Goal: Information Seeking & Learning: Learn about a topic

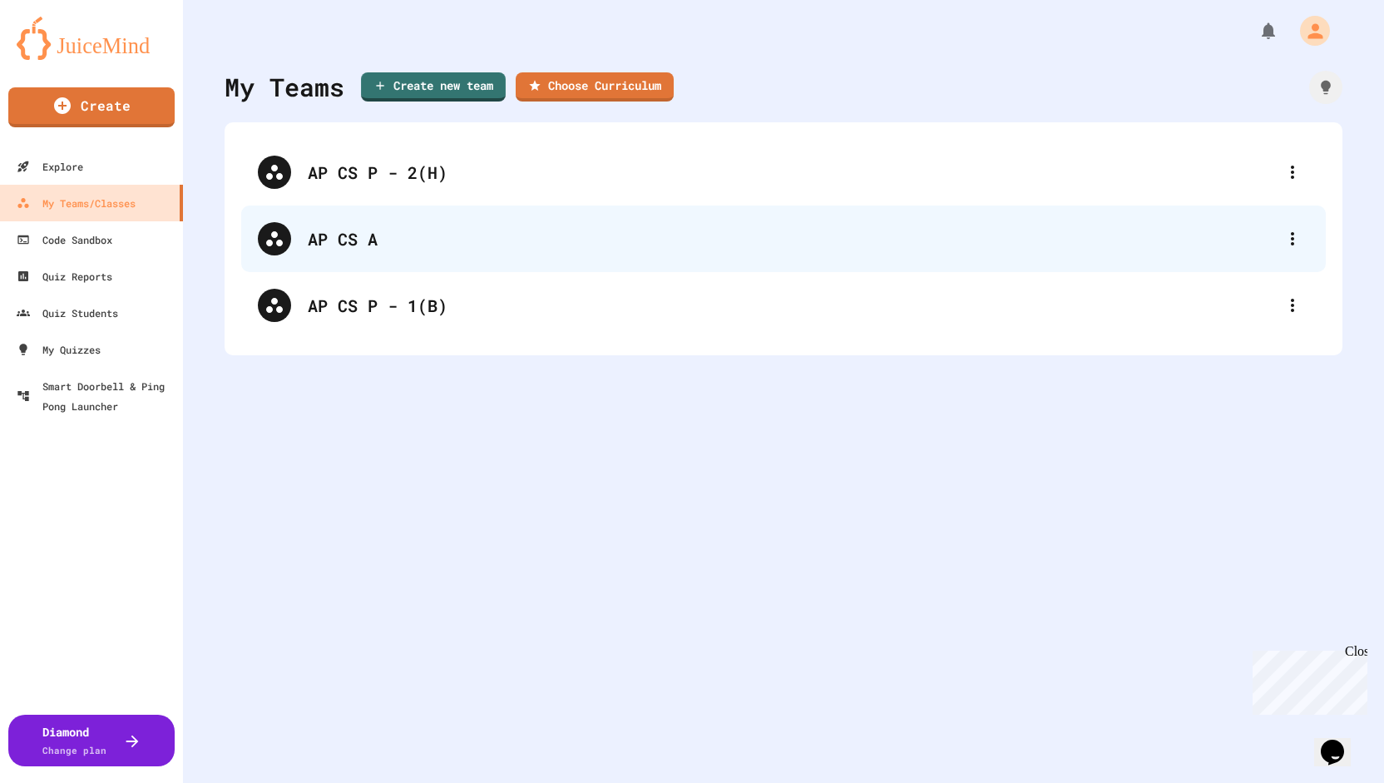
click at [319, 237] on div "AP CS A" at bounding box center [792, 238] width 968 height 25
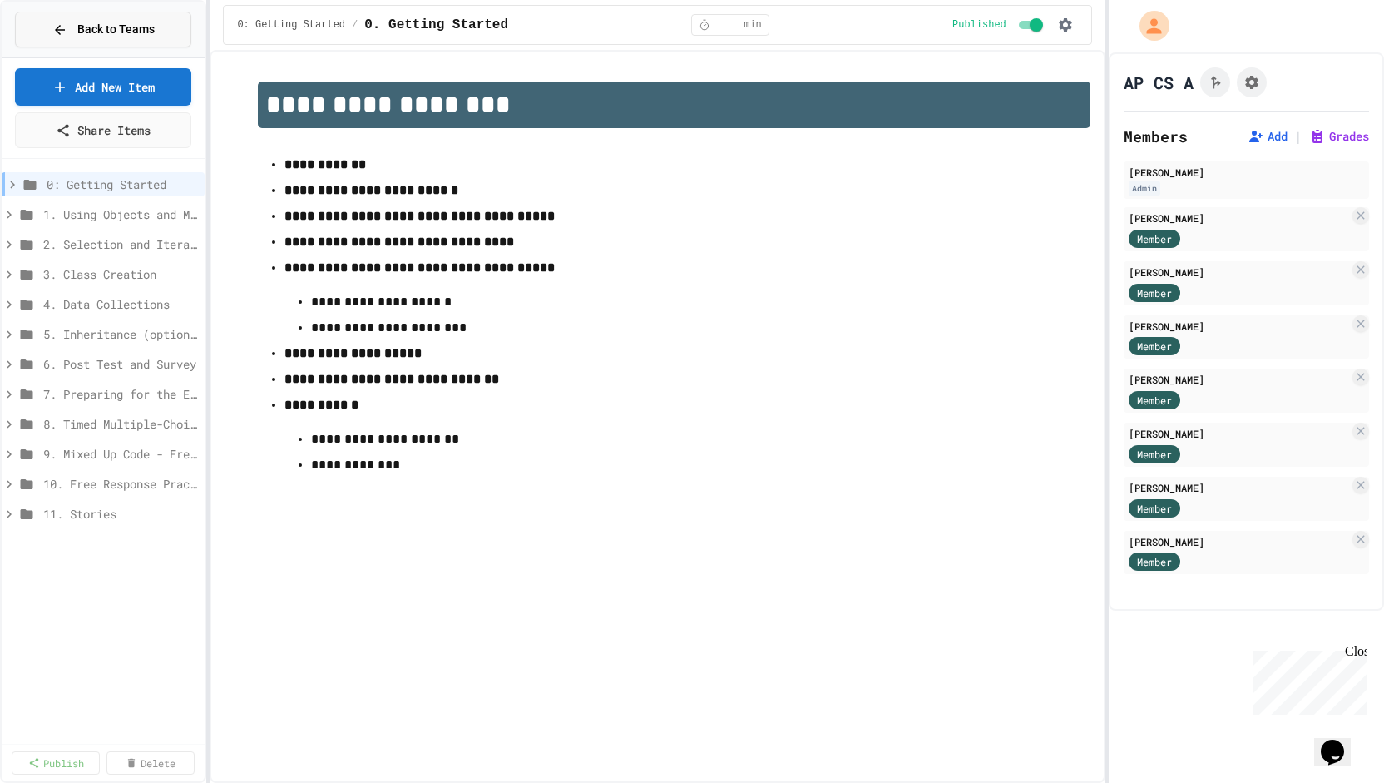
click at [129, 23] on span "Back to Teams" at bounding box center [115, 29] width 77 height 17
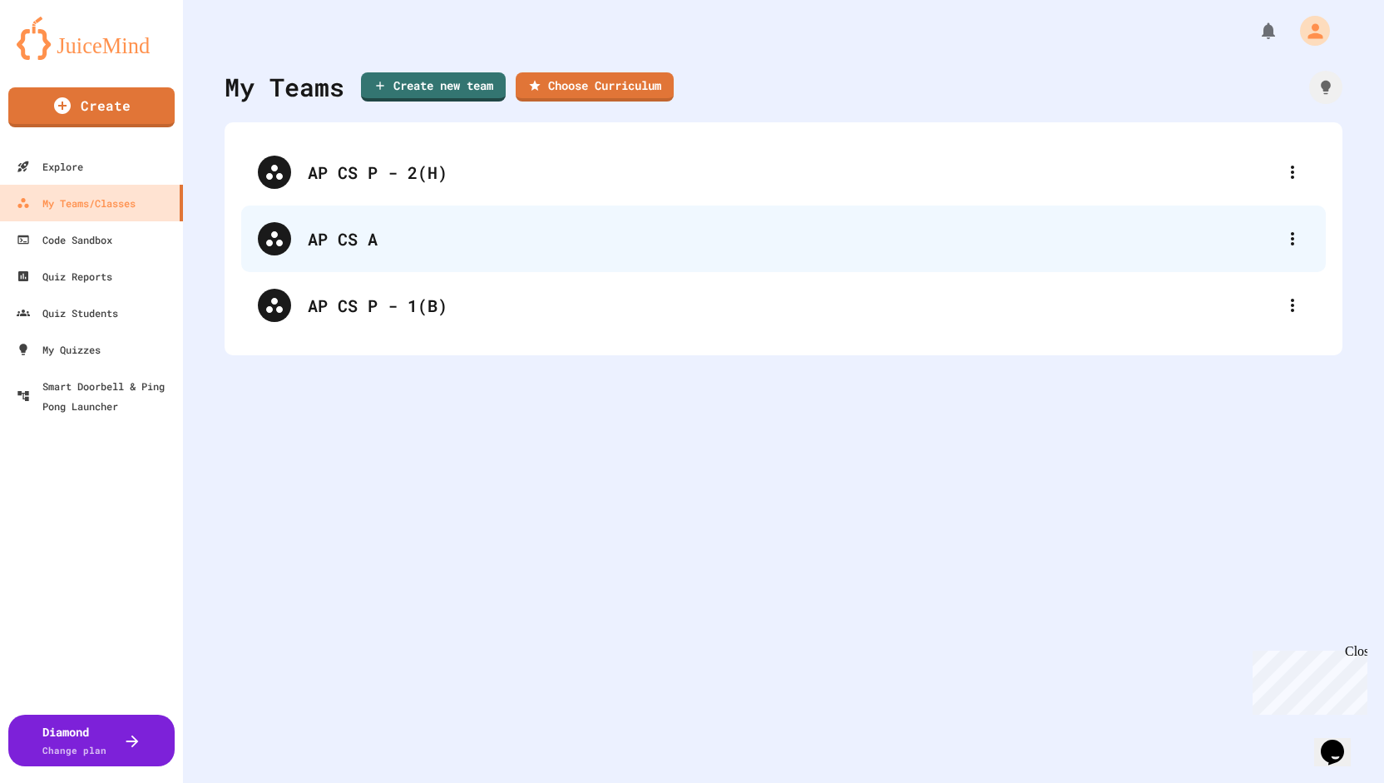
click at [302, 240] on div "AP CS A" at bounding box center [783, 238] width 1085 height 67
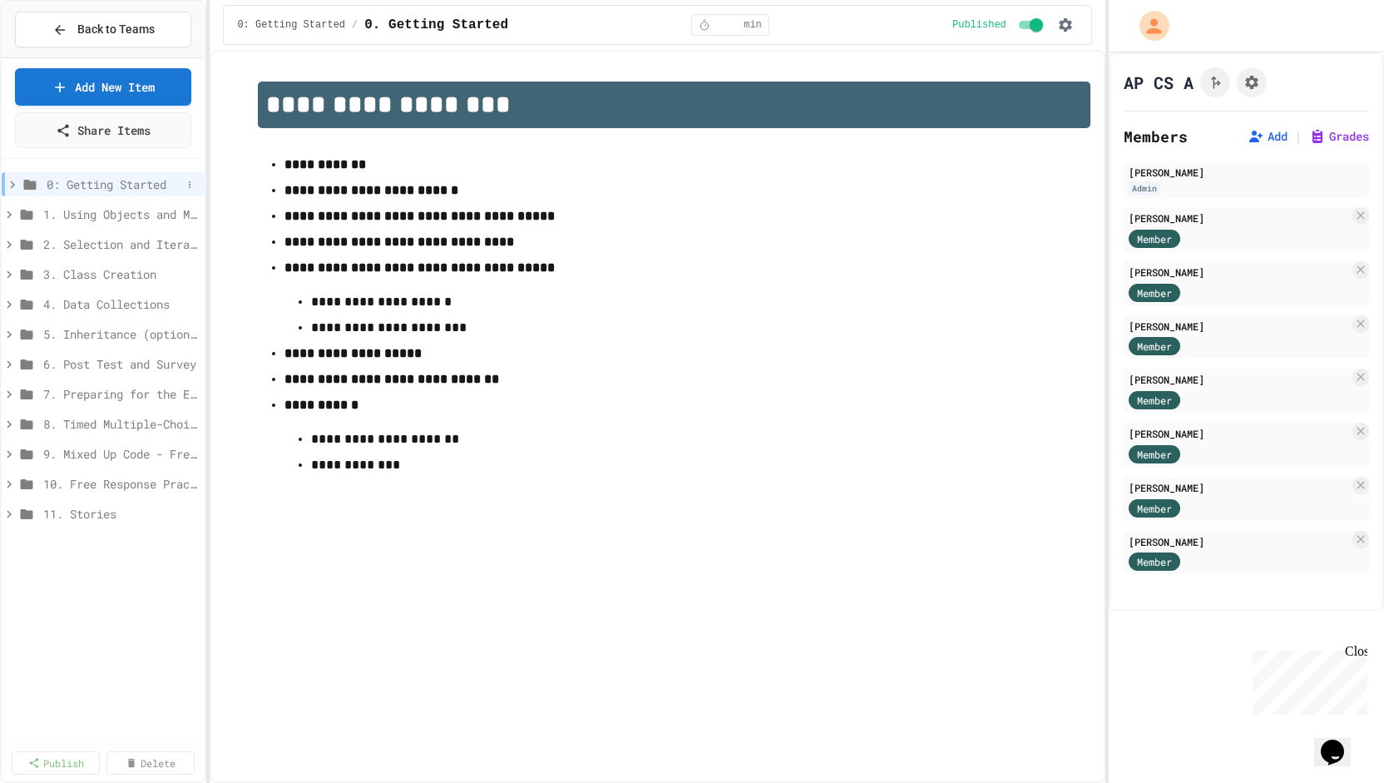
click at [10, 180] on icon at bounding box center [12, 184] width 15 height 15
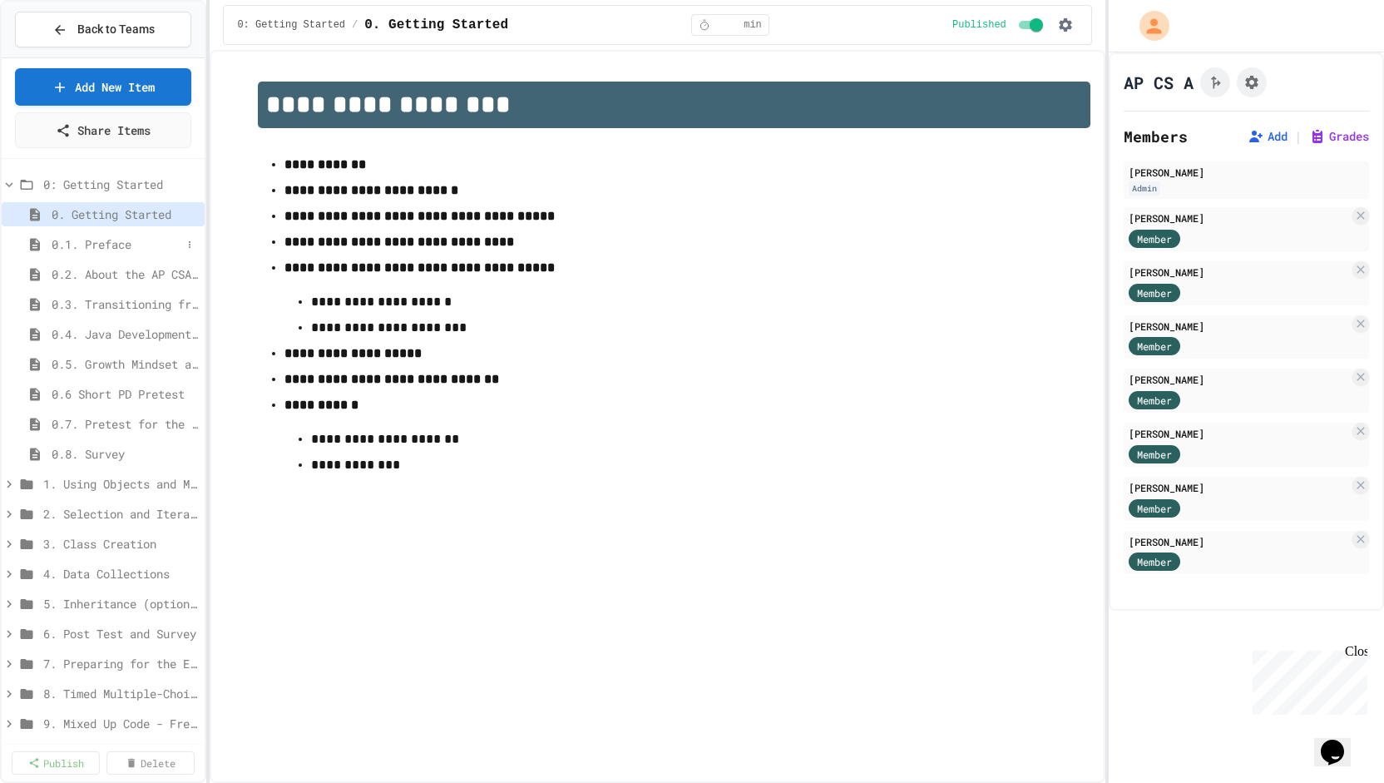
click at [81, 245] on span "0.1. Preface" at bounding box center [117, 243] width 130 height 17
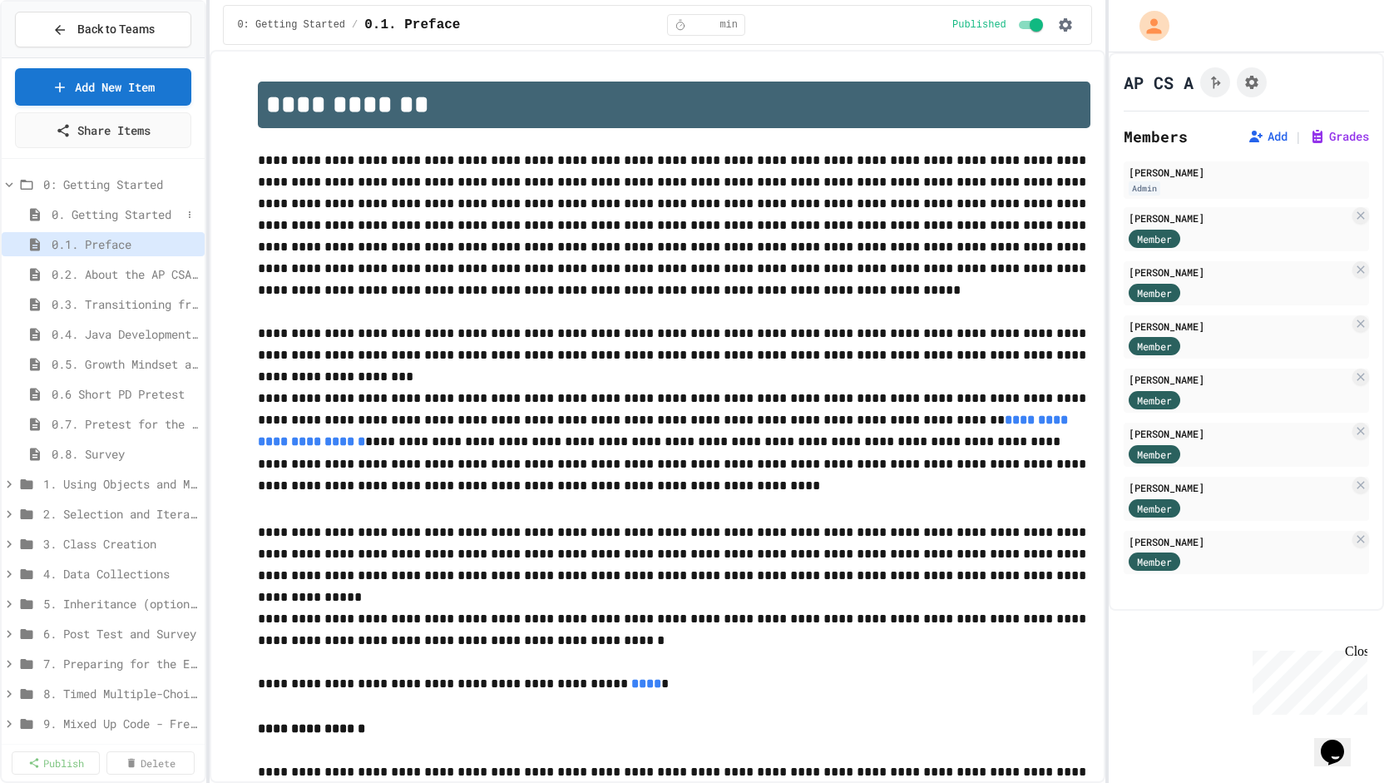
click at [85, 207] on span "0. Getting Started" at bounding box center [117, 213] width 130 height 17
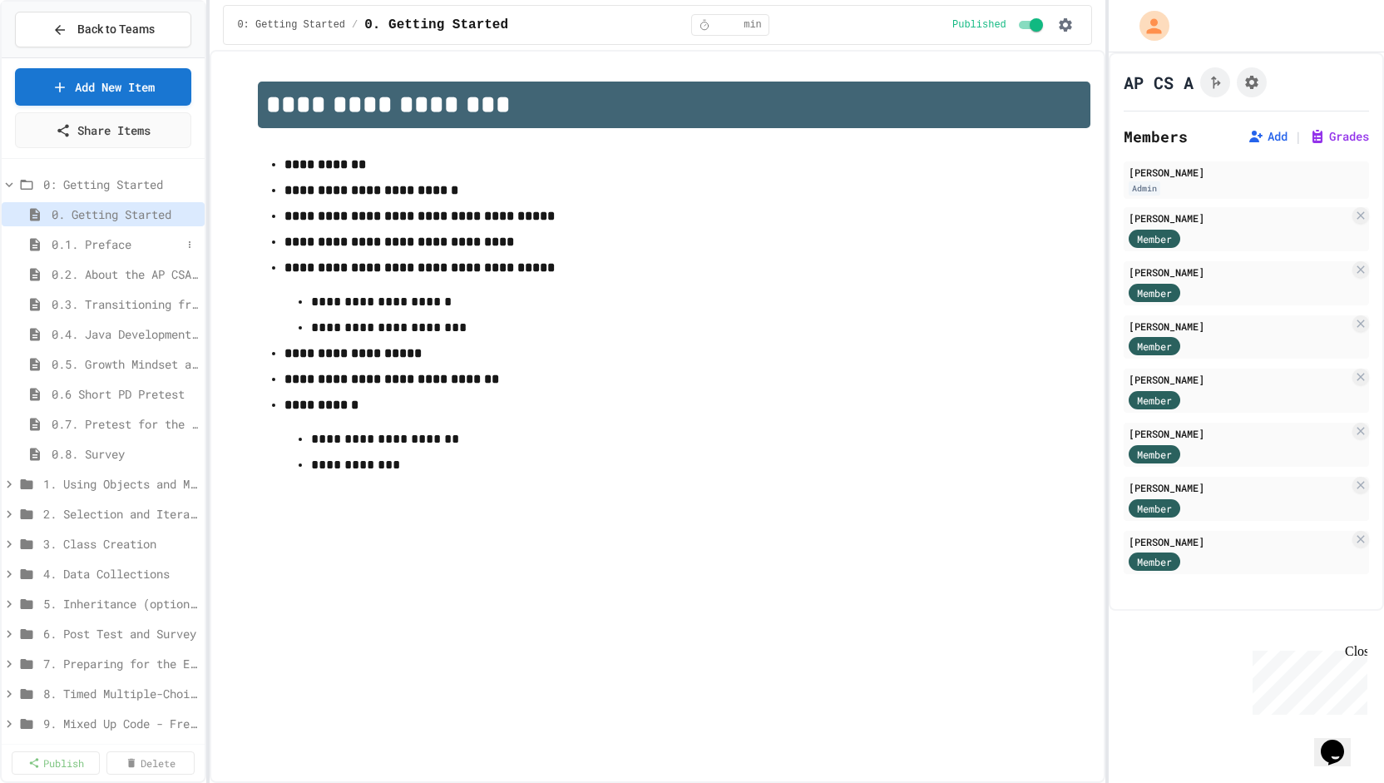
click at [88, 240] on span "0.1. Preface" at bounding box center [117, 243] width 130 height 17
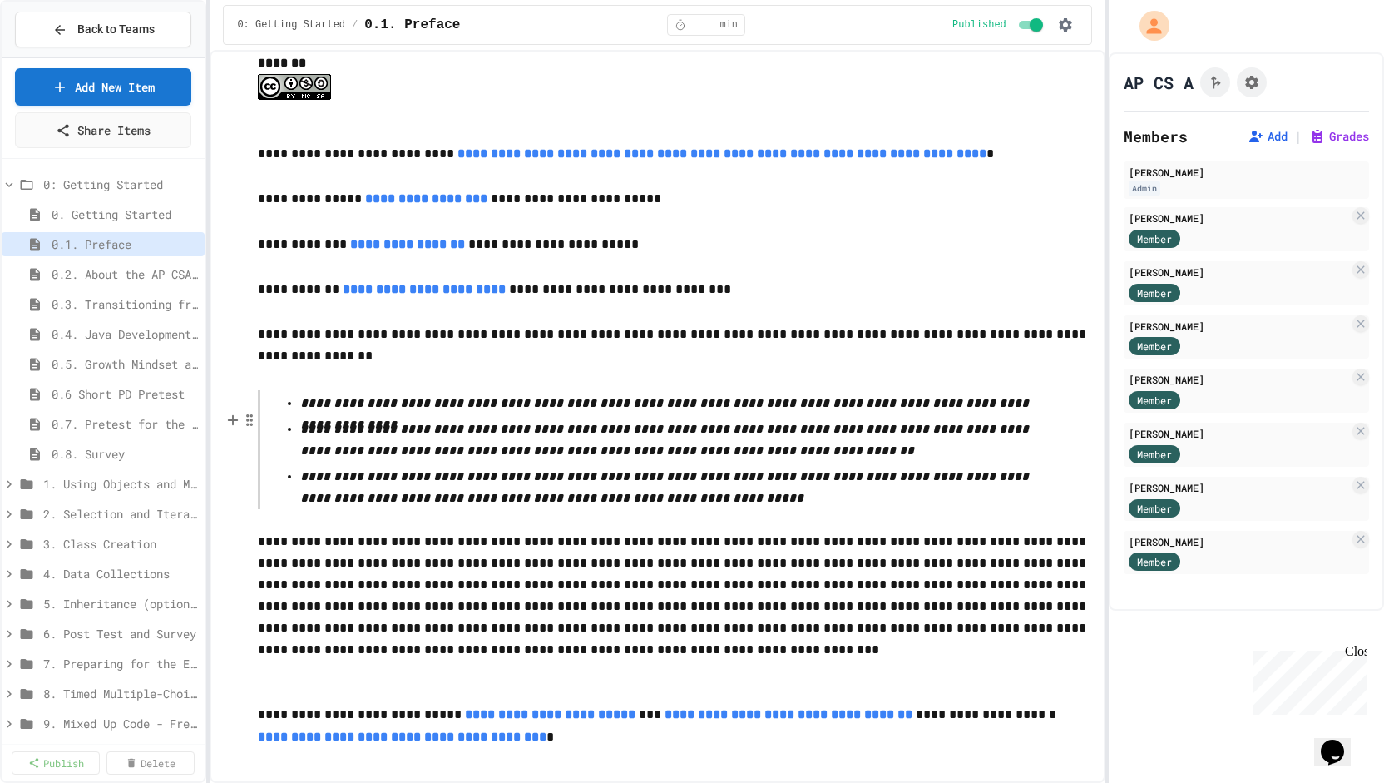
scroll to position [2603, 0]
click at [100, 270] on span "0.2. About the AP CSA Exam" at bounding box center [117, 273] width 130 height 17
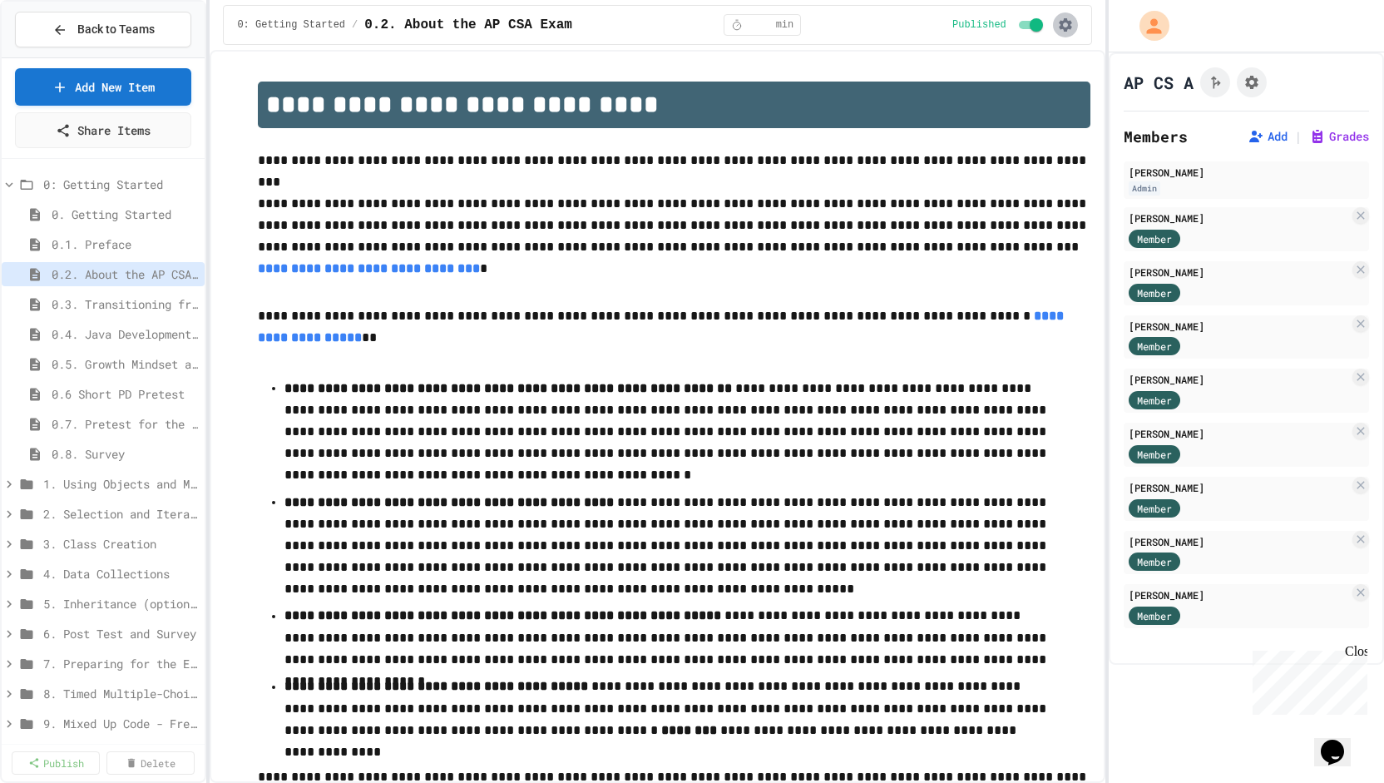
click at [1066, 28] on icon "button" at bounding box center [1065, 24] width 13 height 13
click at [1016, 91] on li "Student Preview" at bounding box center [1020, 89] width 118 height 30
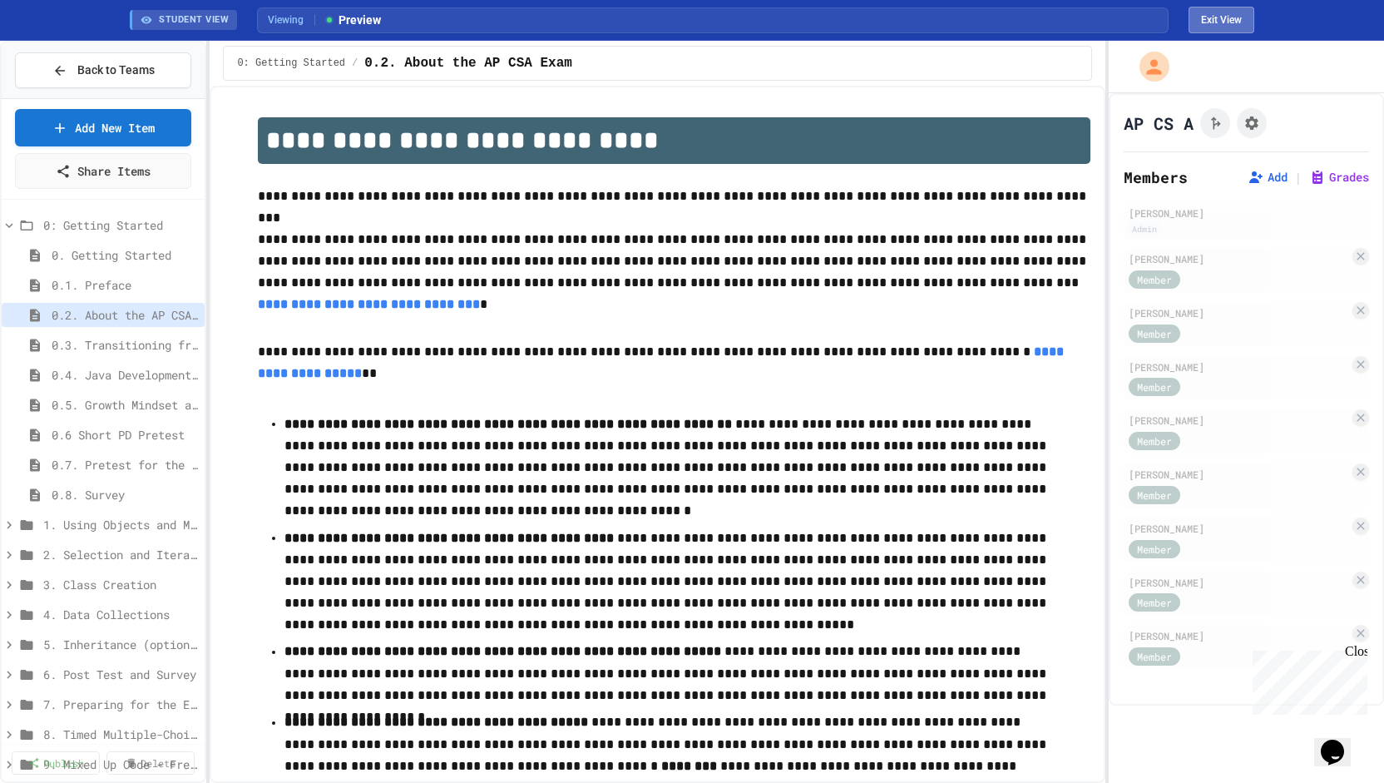
click at [1211, 17] on button "Exit View" at bounding box center [1222, 20] width 66 height 27
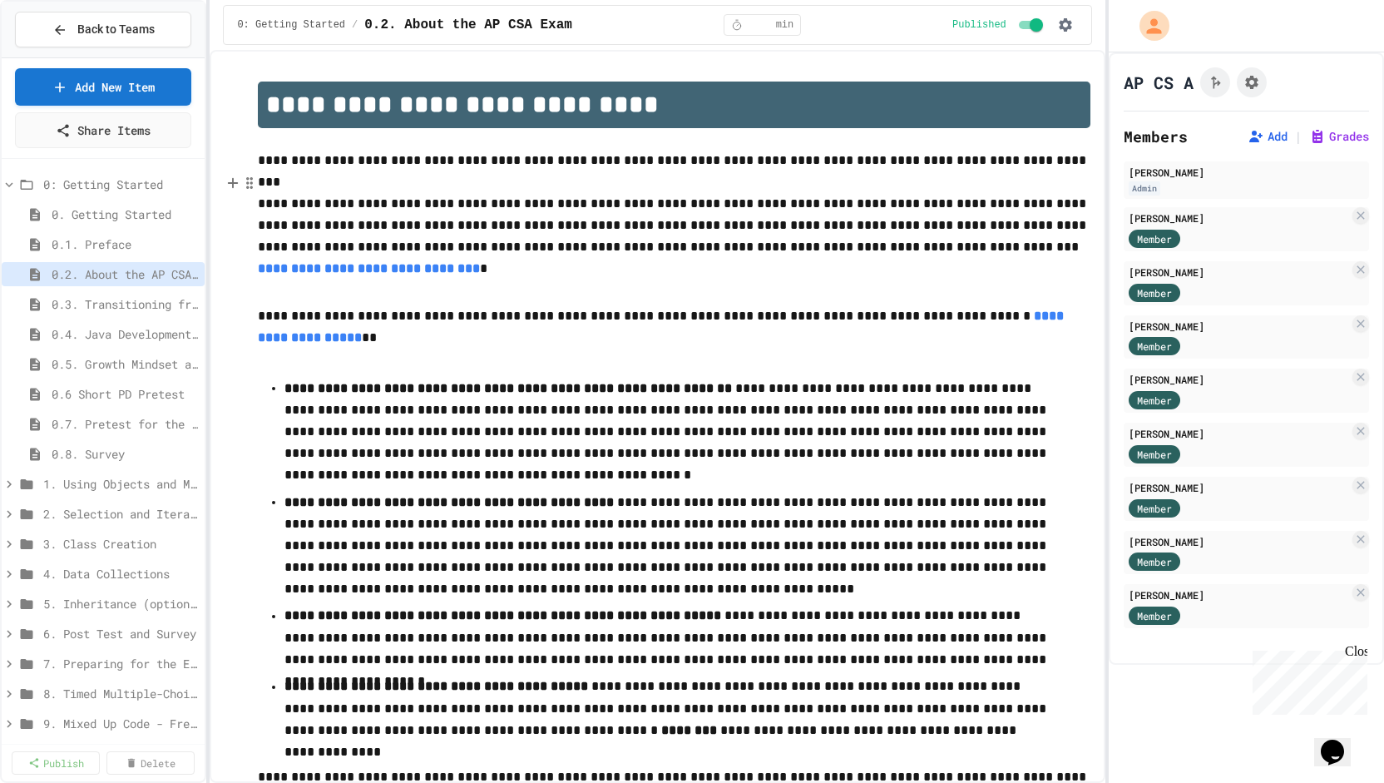
scroll to position [627, 0]
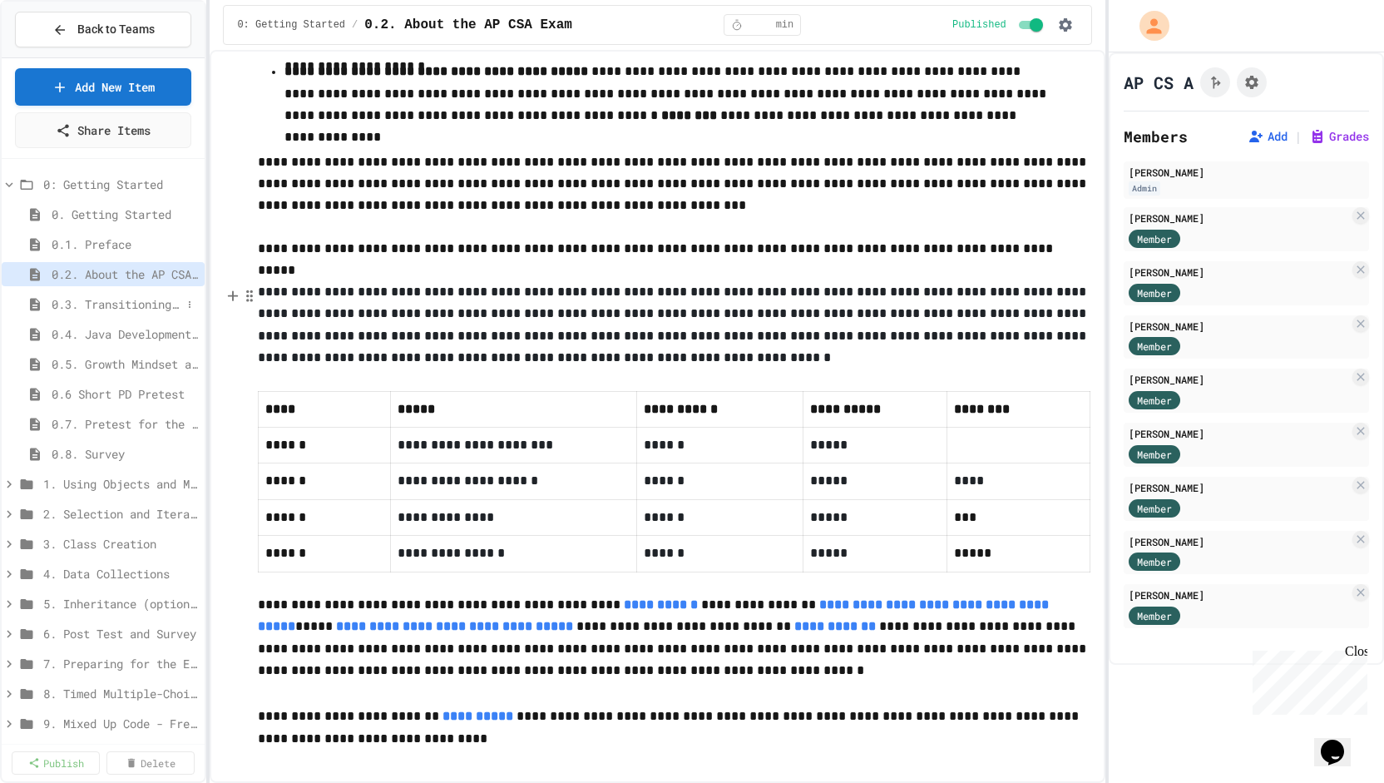
click at [121, 299] on span "0.3. Transitioning from AP CSP to AP CSA" at bounding box center [117, 303] width 130 height 17
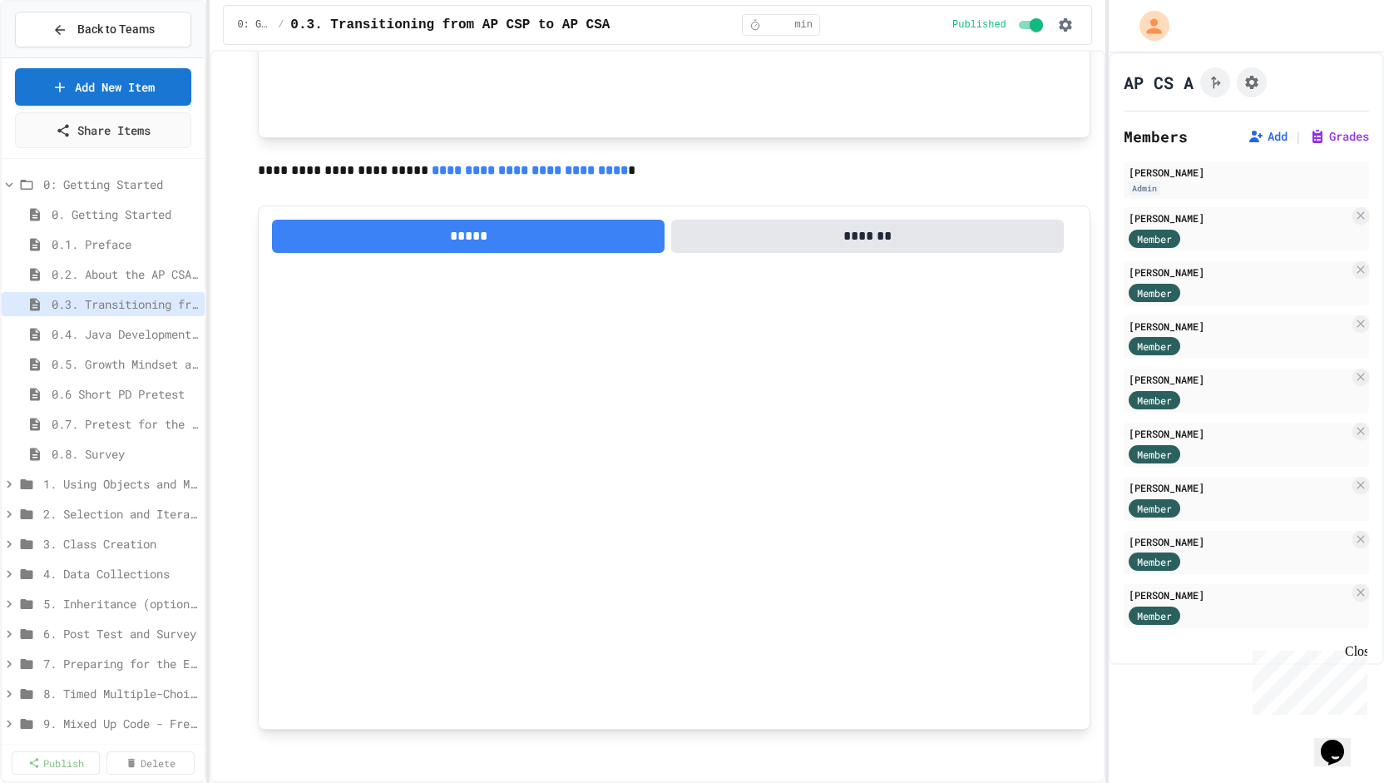
scroll to position [67, 0]
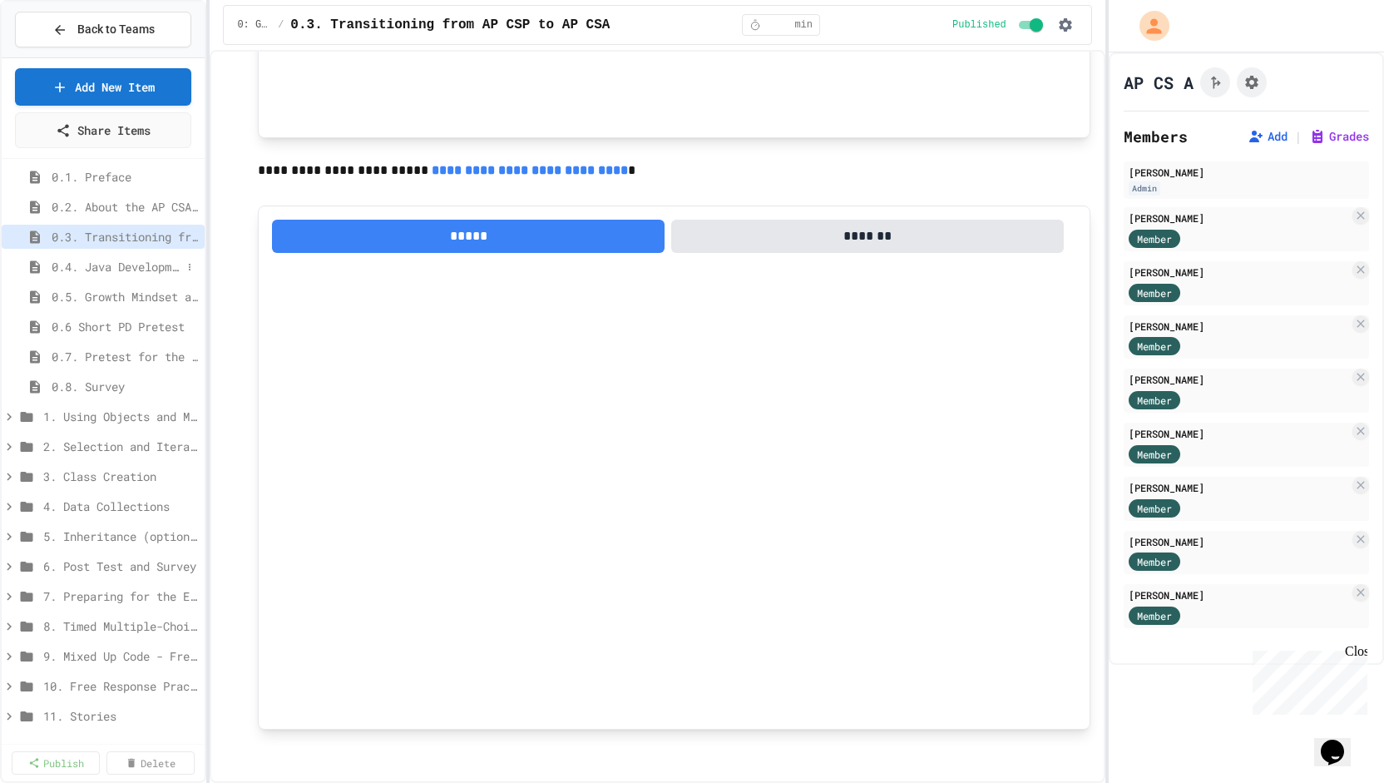
click at [108, 264] on span "0.4. Java Development Environments" at bounding box center [117, 266] width 130 height 17
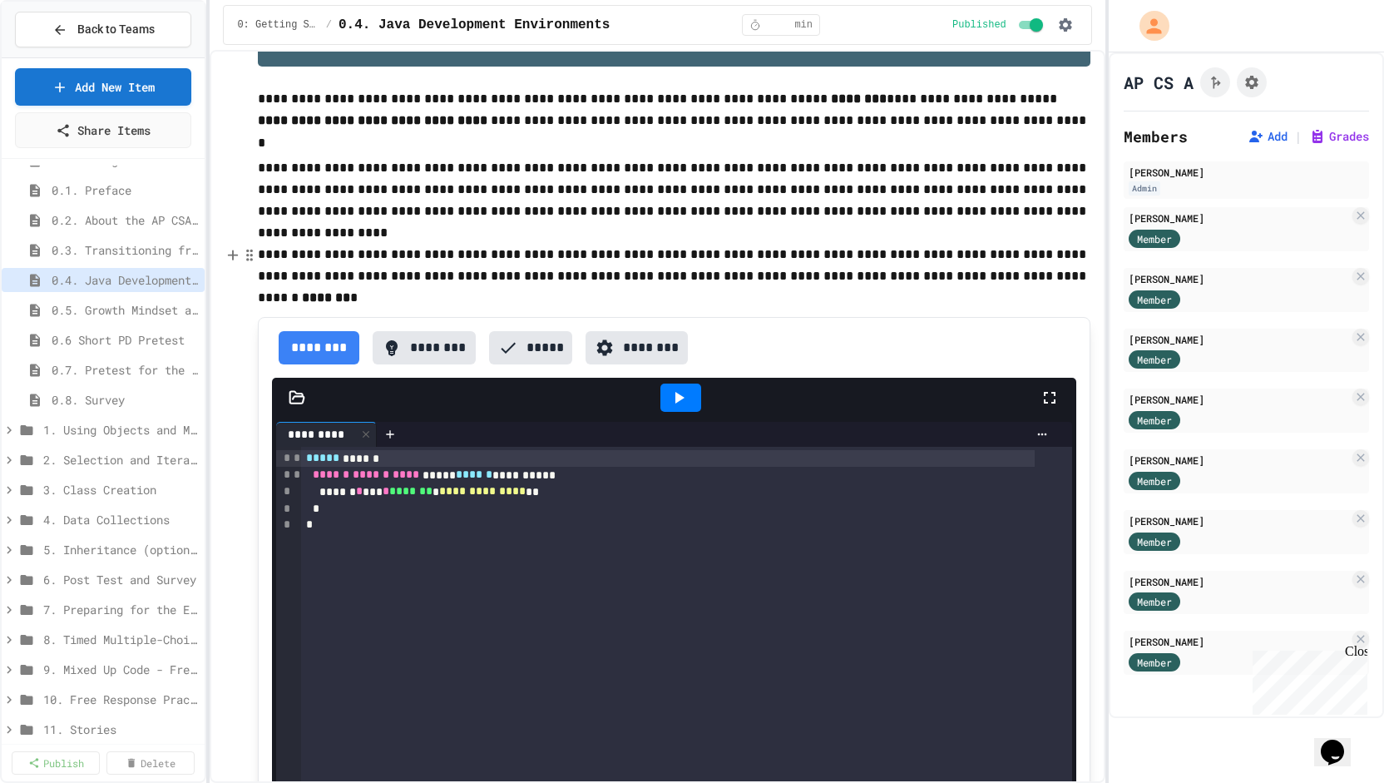
scroll to position [66, 0]
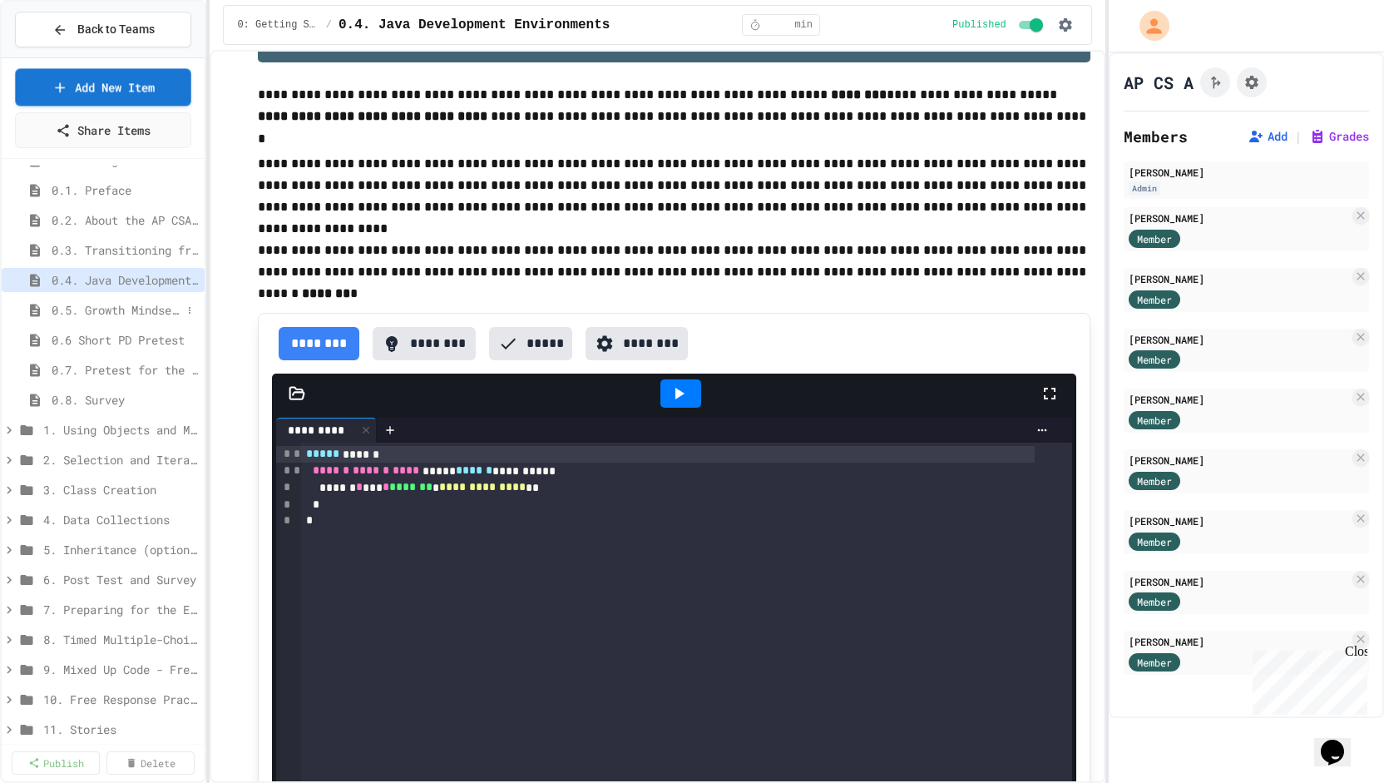
click at [118, 306] on span "0.5. Growth Mindset and Pair Programming" at bounding box center [117, 309] width 130 height 17
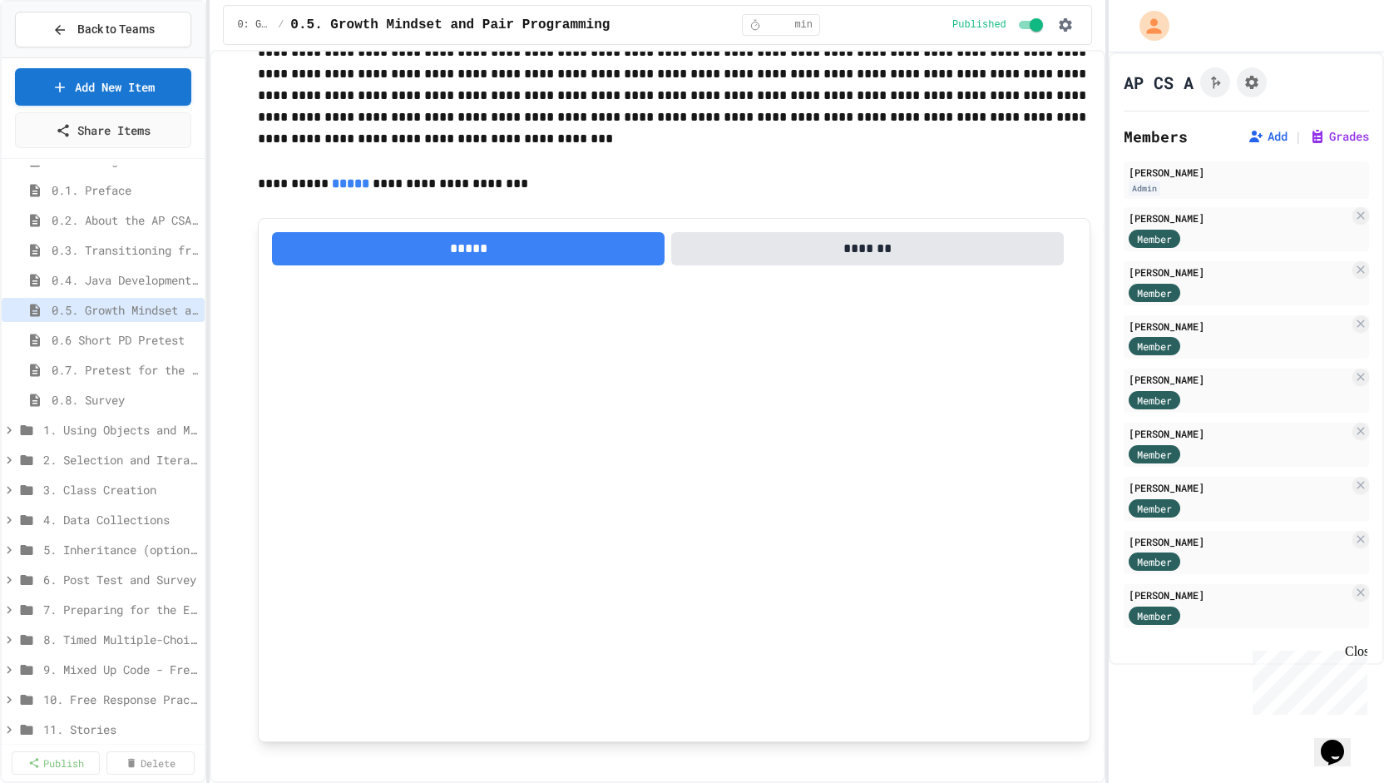
scroll to position [1291, 0]
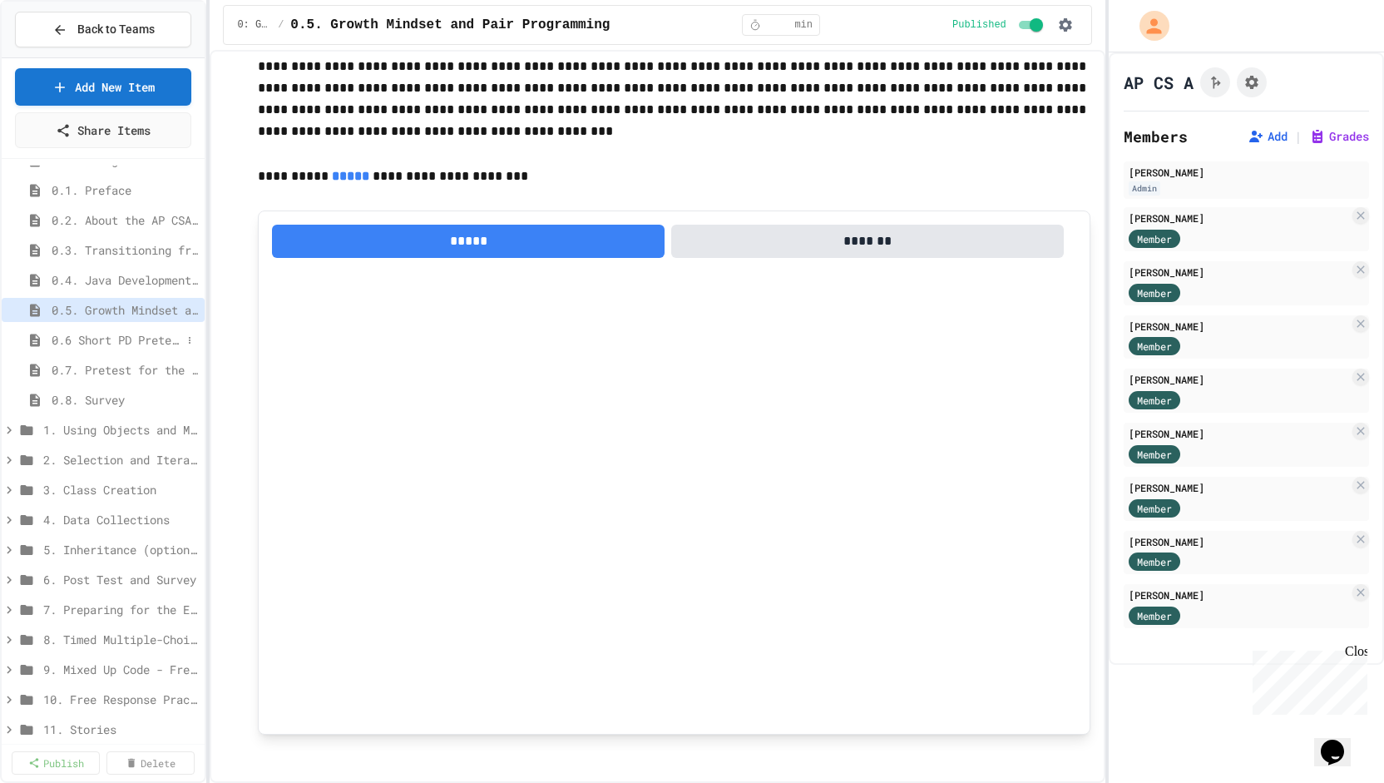
click at [82, 337] on span "0.6 Short PD Pretest" at bounding box center [117, 339] width 130 height 17
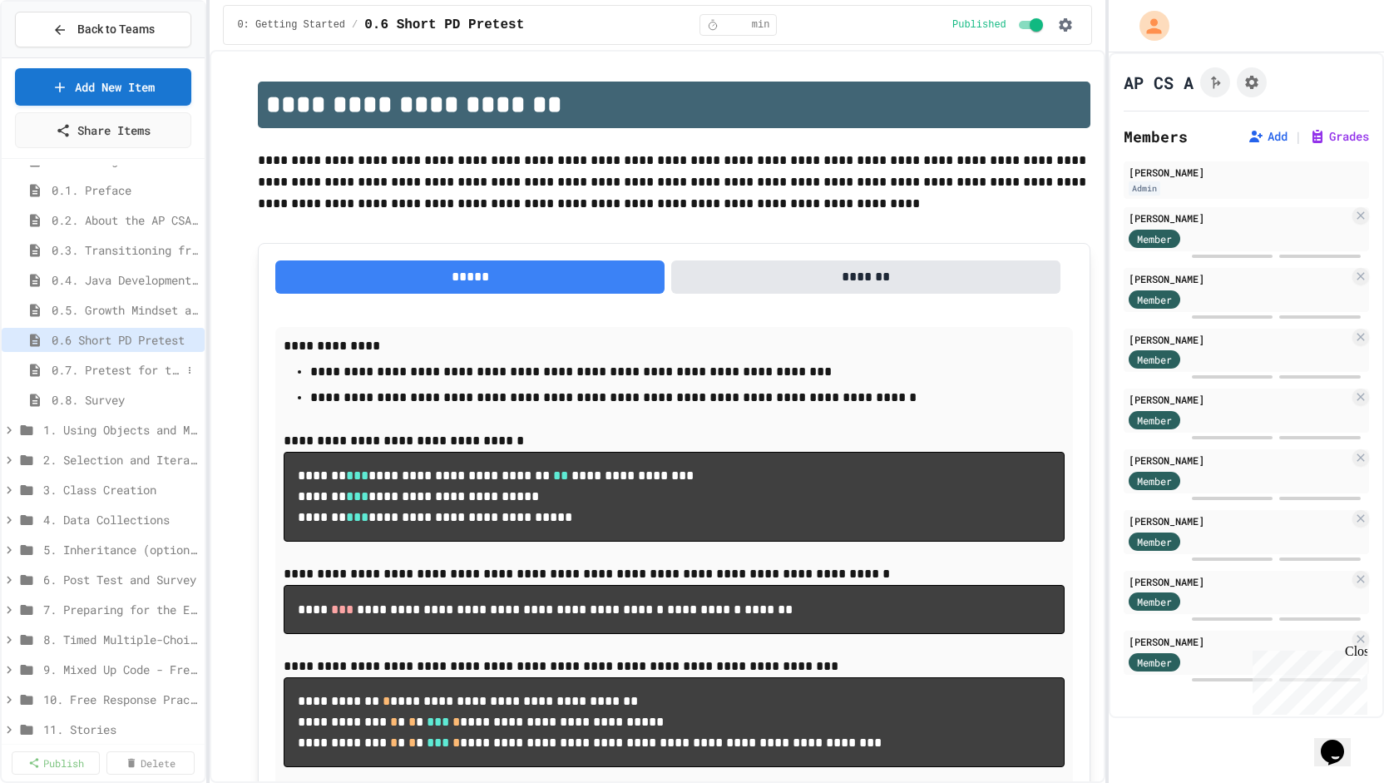
click at [110, 367] on span "0.7. Pretest for the AP CSA Exam" at bounding box center [117, 369] width 130 height 17
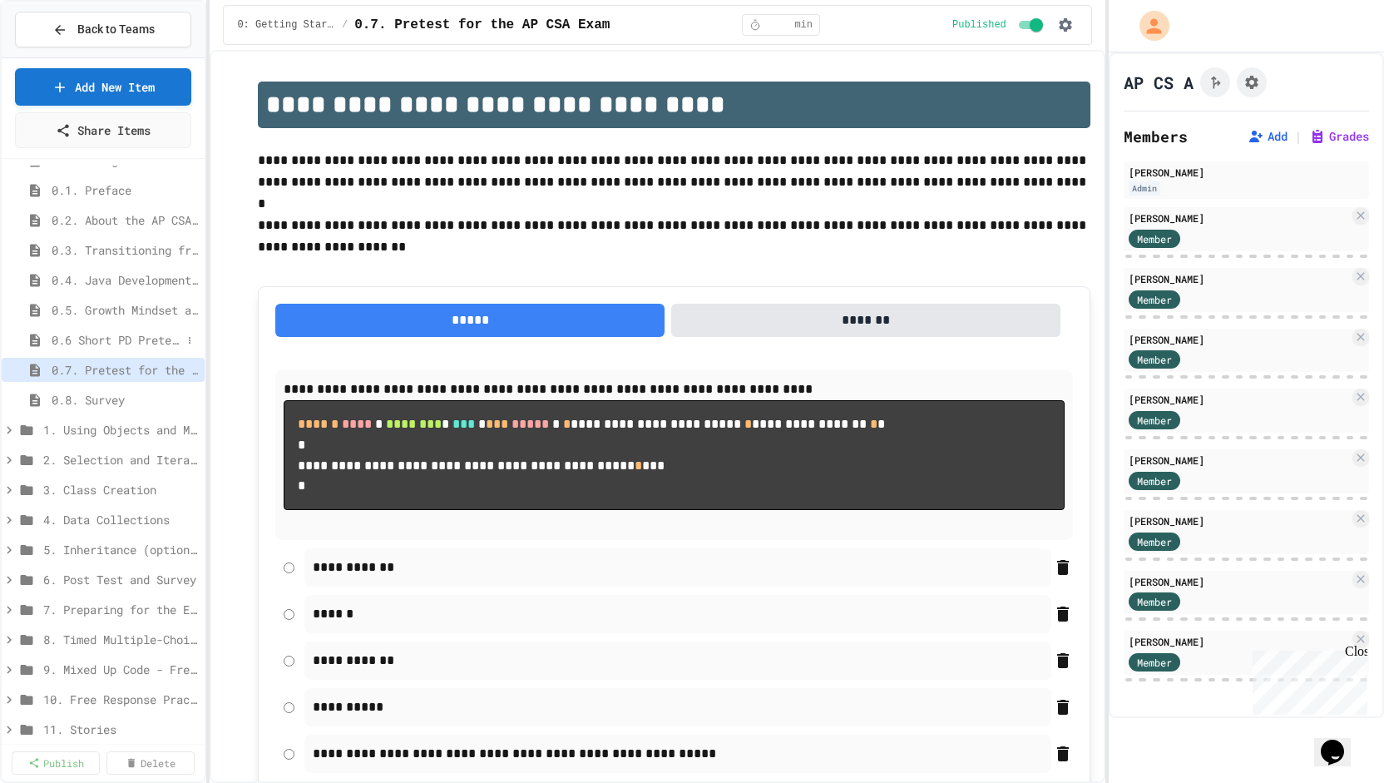
click at [101, 339] on span "0.6 Short PD Pretest" at bounding box center [117, 339] width 130 height 17
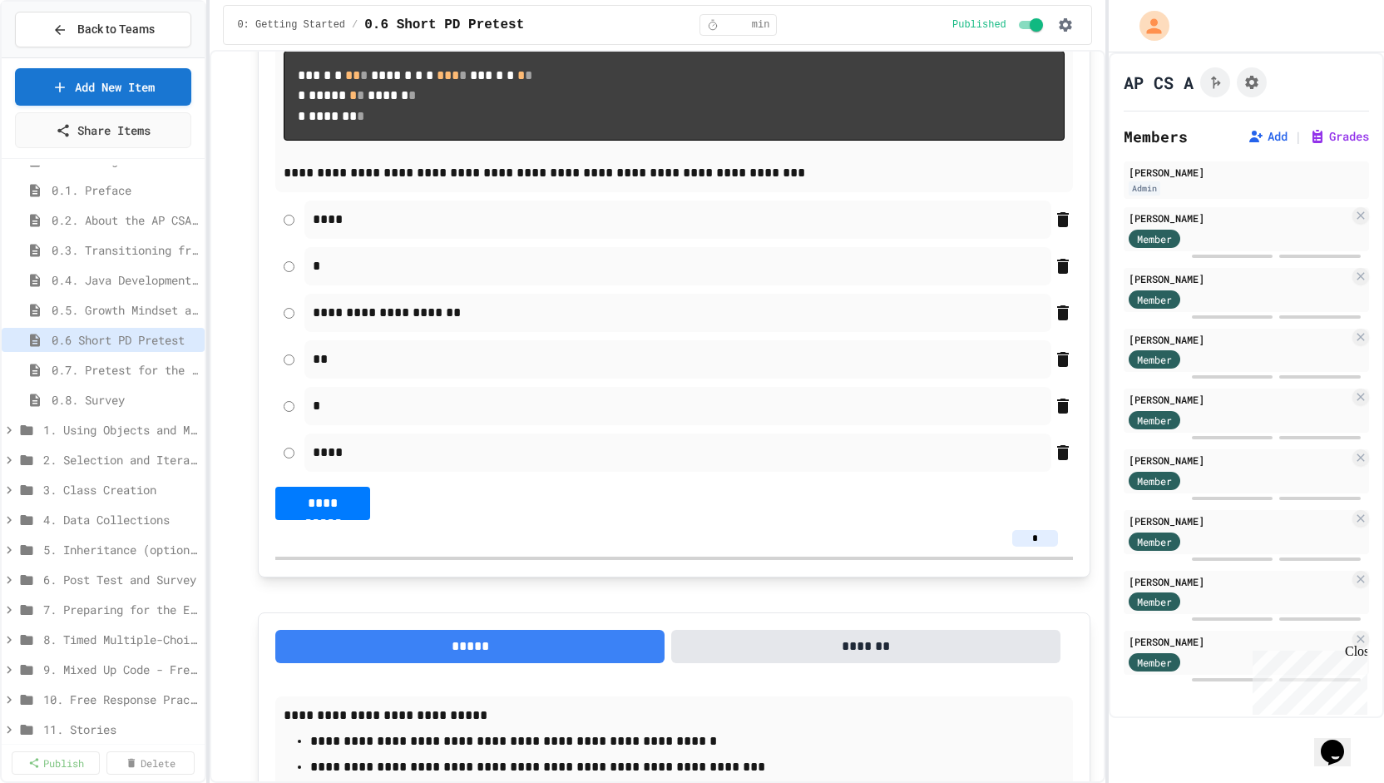
scroll to position [1585, 0]
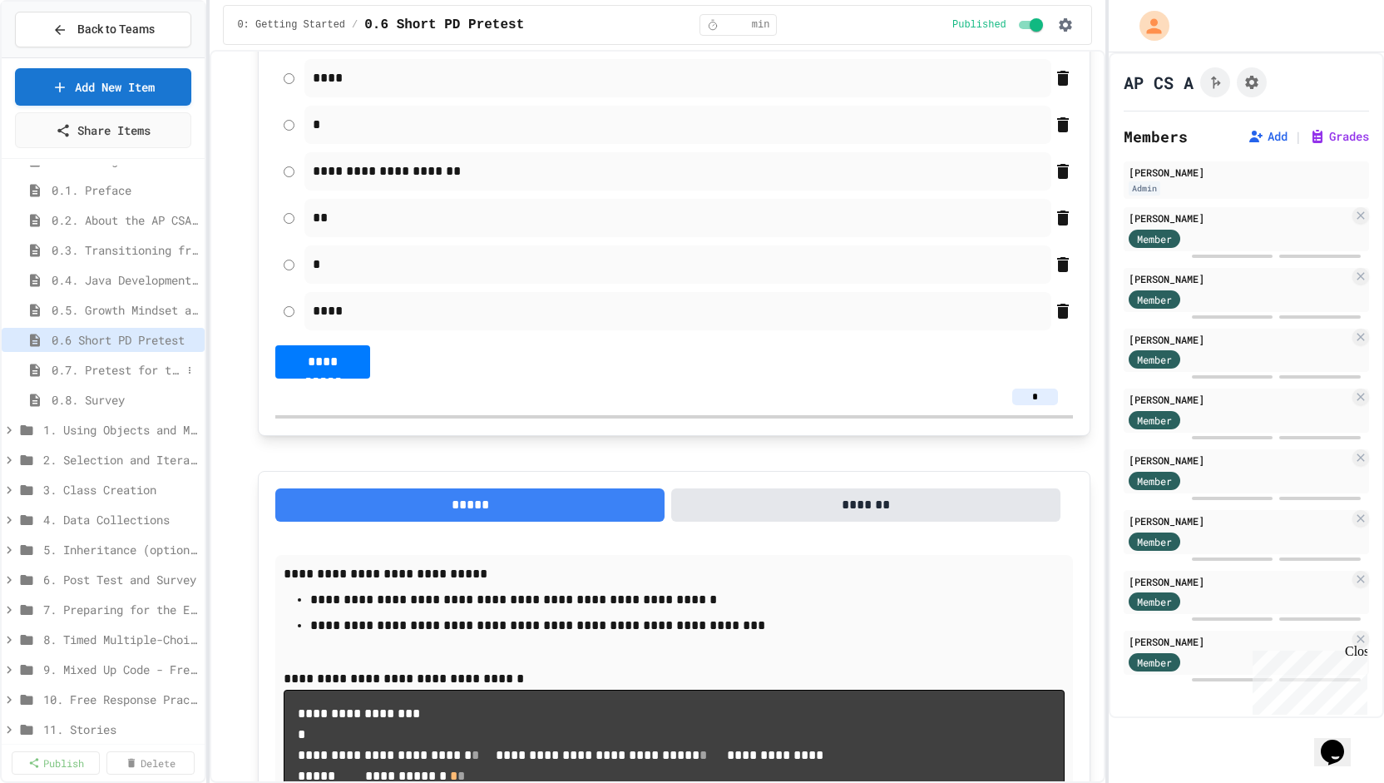
click at [96, 363] on span "0.7. Pretest for the AP CSA Exam" at bounding box center [117, 369] width 130 height 17
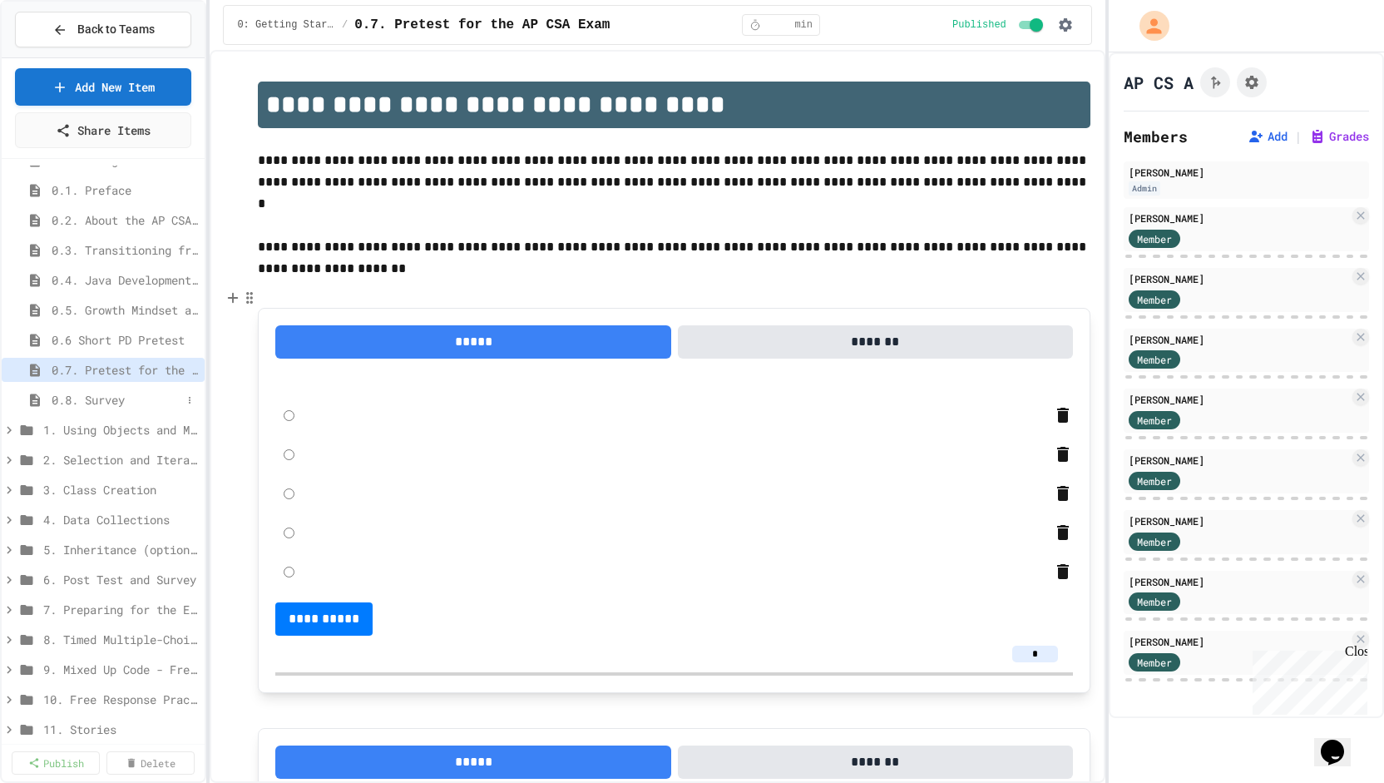
click at [91, 400] on span "0.8. Survey" at bounding box center [117, 399] width 130 height 17
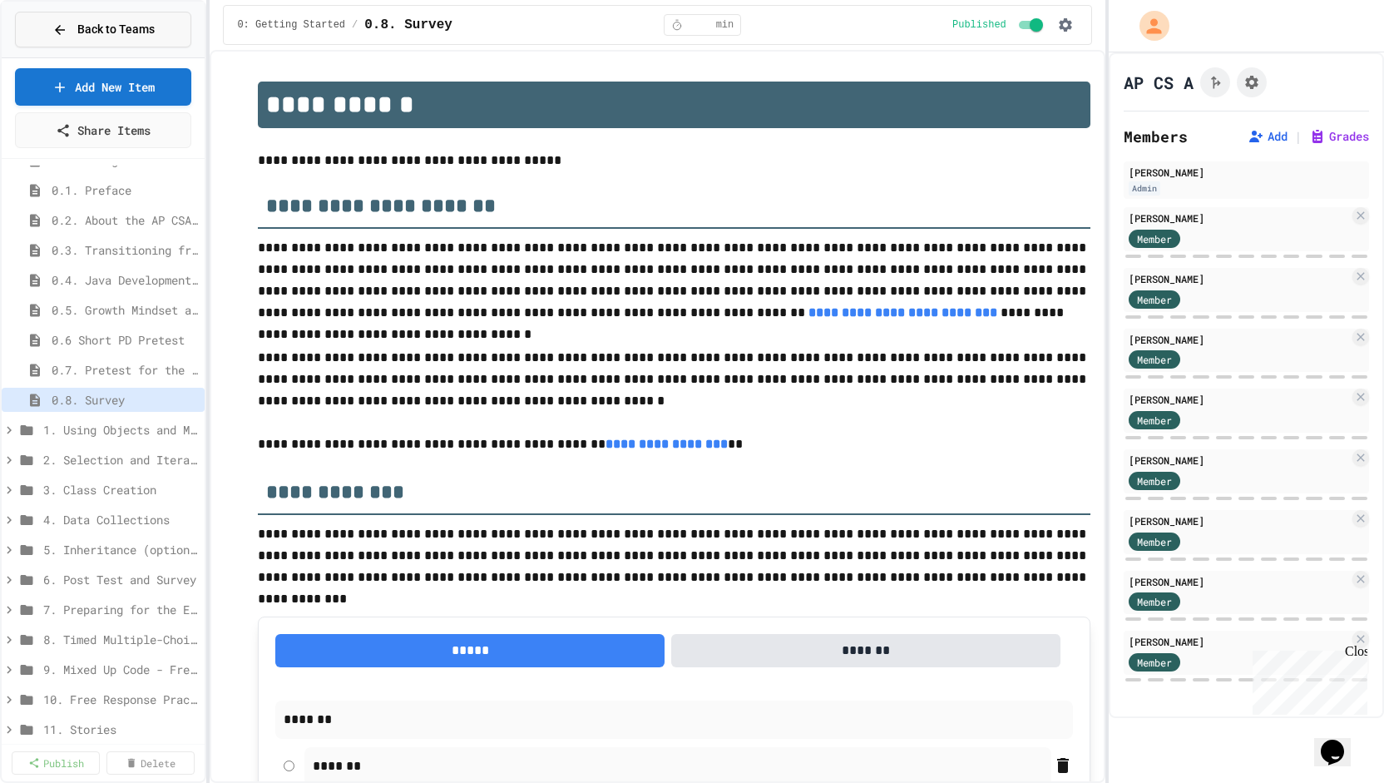
click at [83, 27] on span "Back to Teams" at bounding box center [115, 29] width 77 height 17
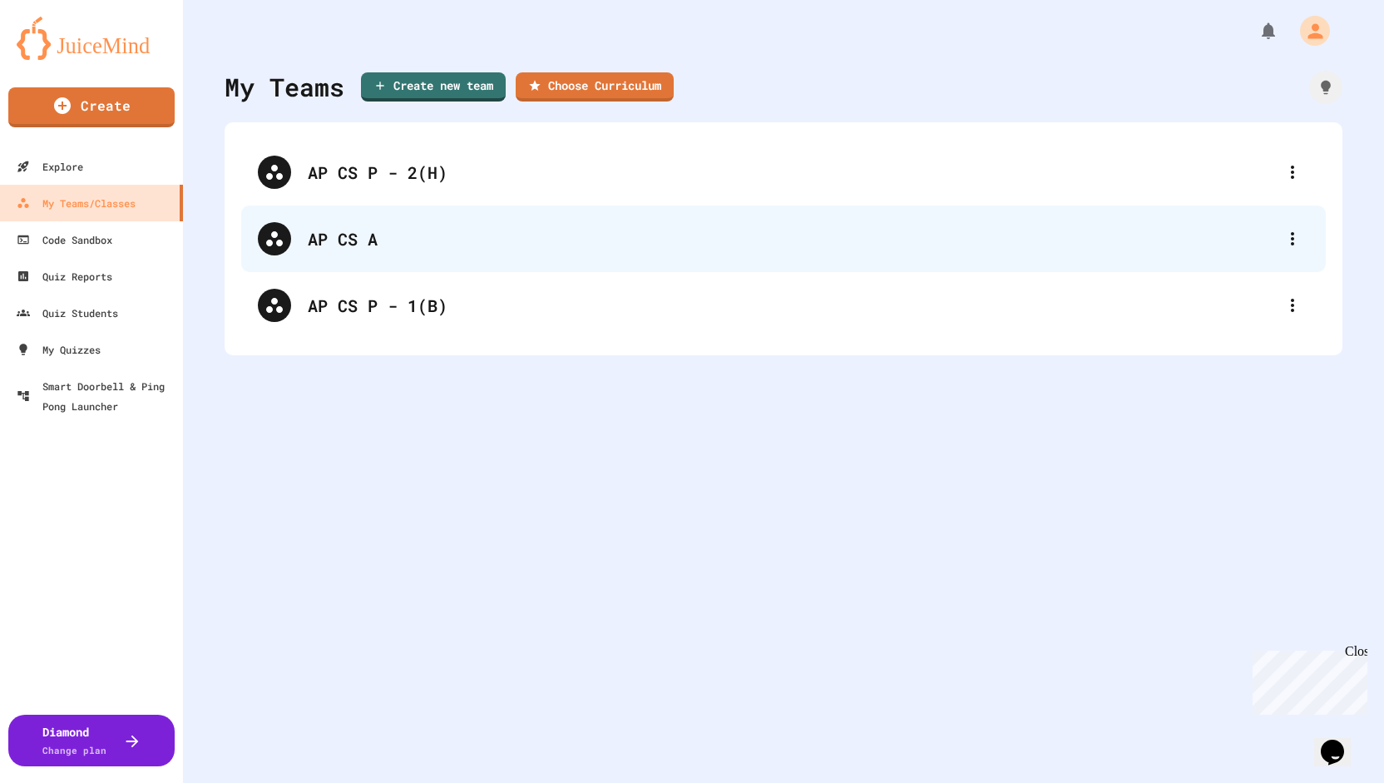
click at [351, 235] on div "AP CS A" at bounding box center [792, 238] width 968 height 25
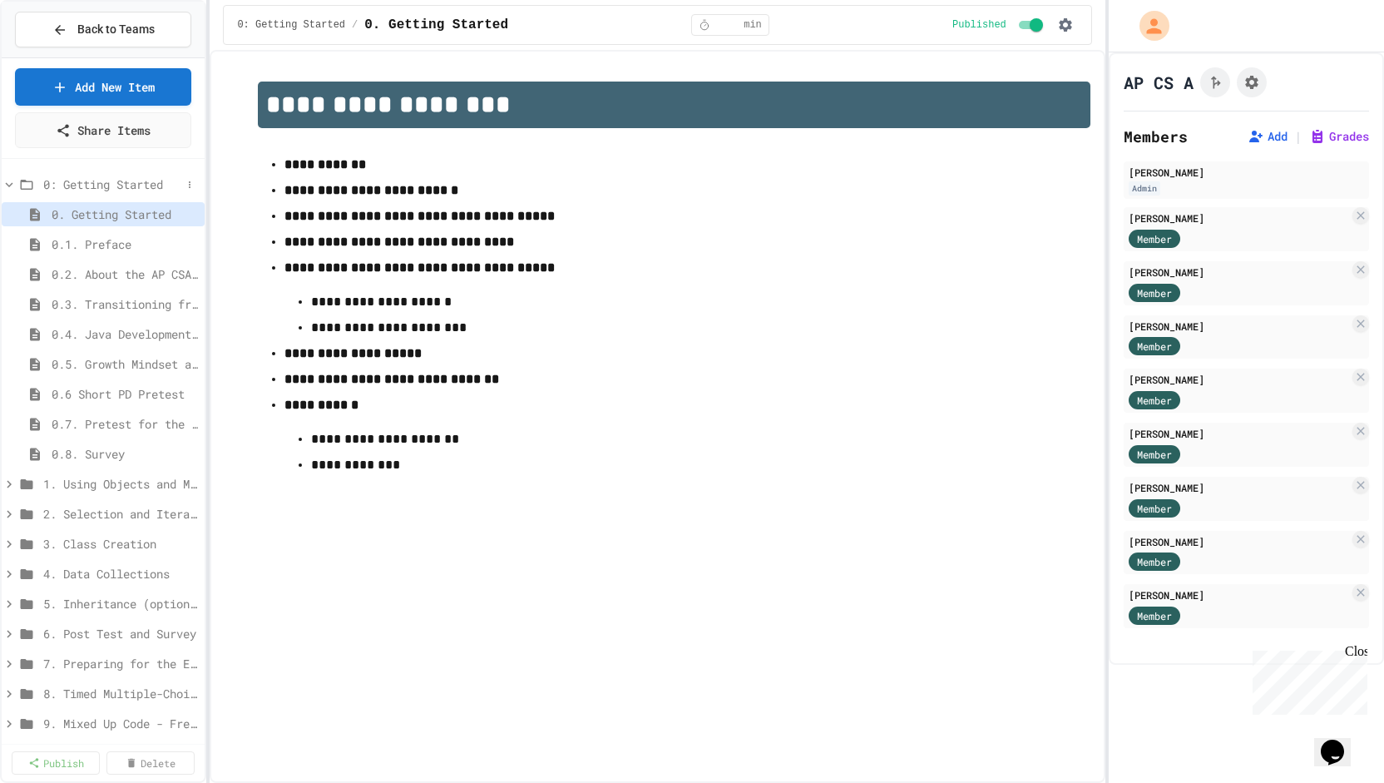
click at [41, 185] on div "0: Getting Started" at bounding box center [103, 184] width 203 height 24
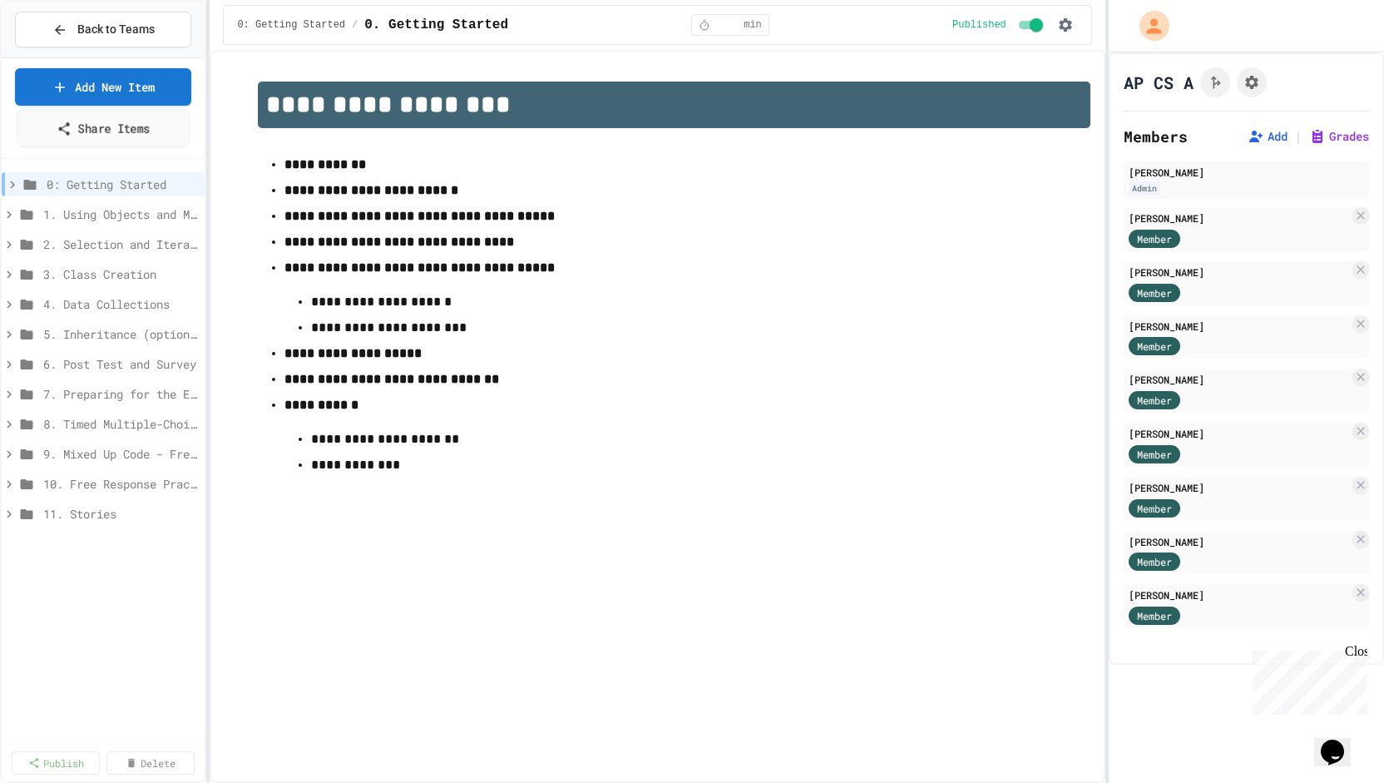
click at [81, 124] on link "Share Items" at bounding box center [103, 128] width 172 height 37
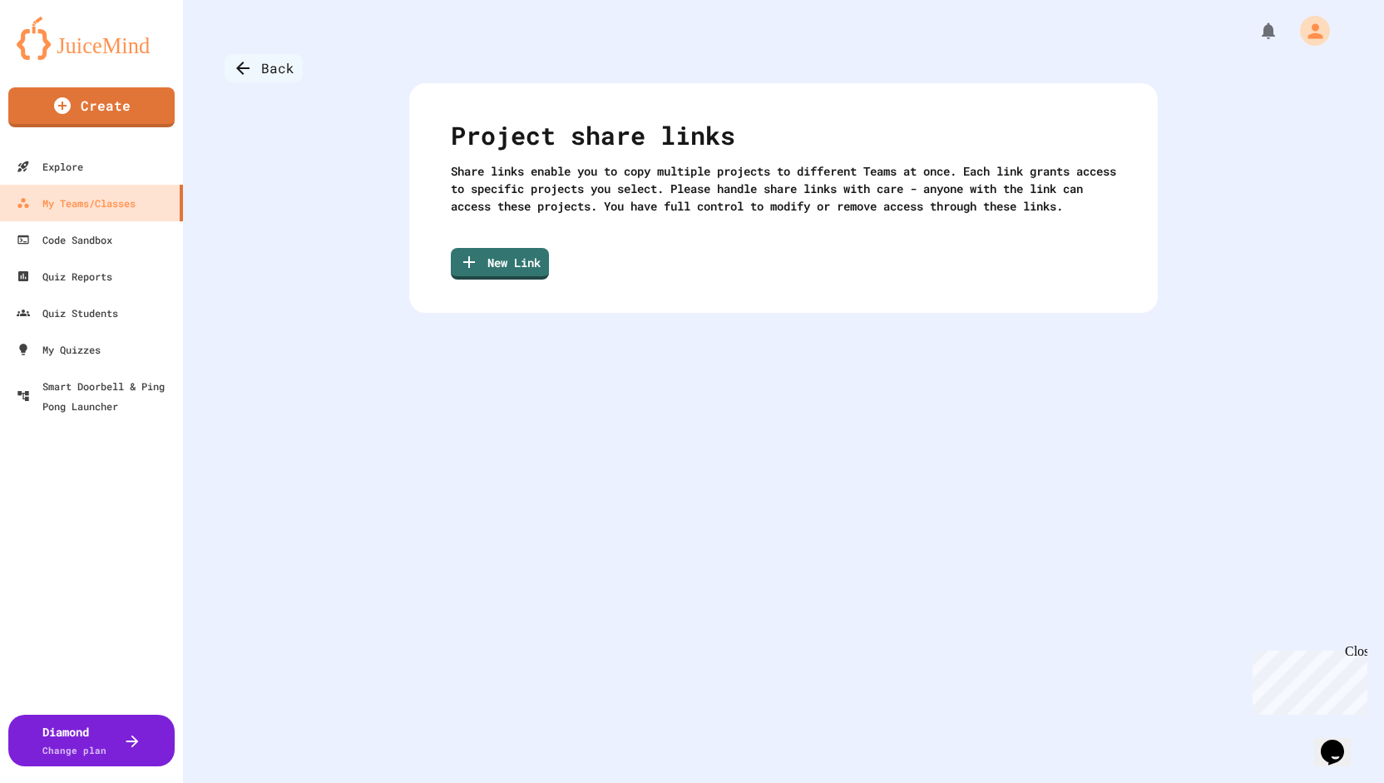
click at [274, 71] on div "Back" at bounding box center [264, 68] width 78 height 28
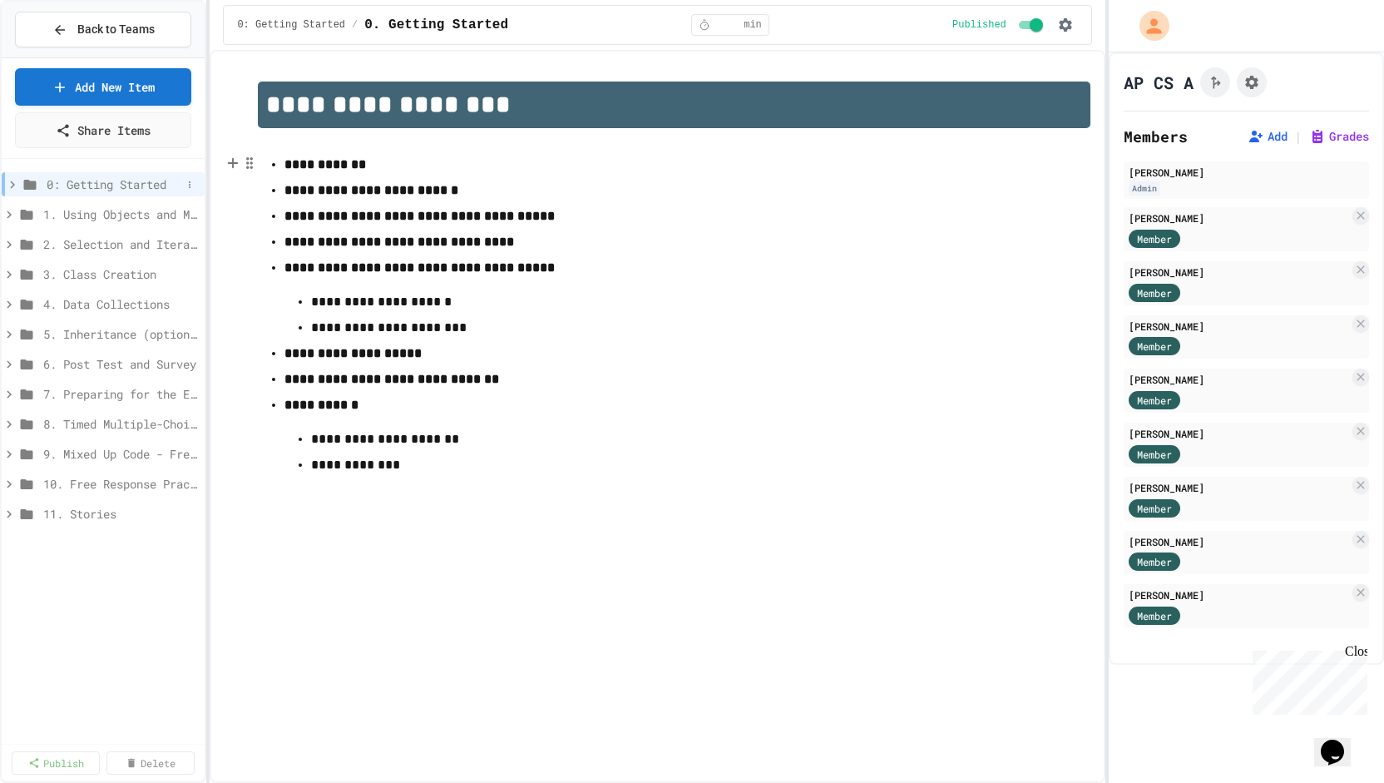
click at [10, 172] on div "0: Getting Started" at bounding box center [103, 184] width 203 height 24
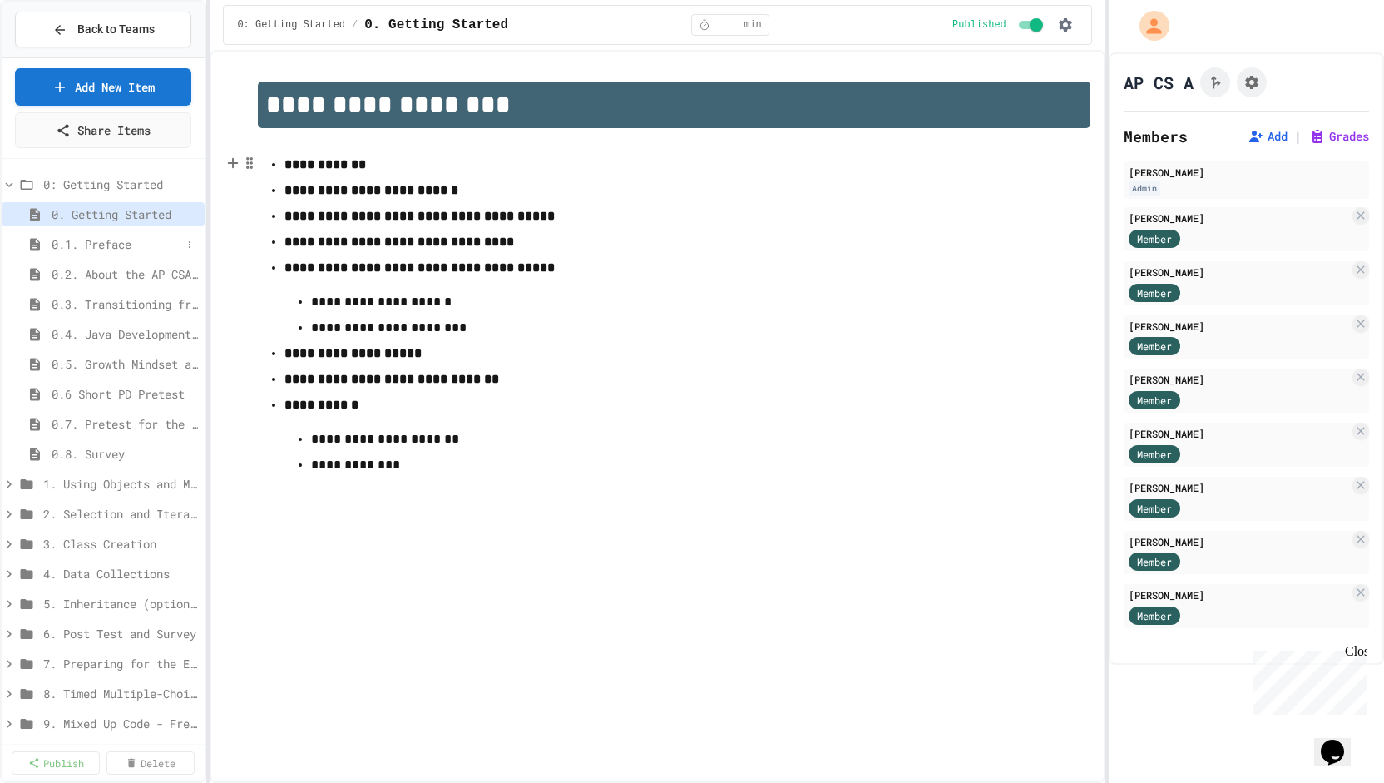
click at [80, 236] on span "0.1. Preface" at bounding box center [117, 243] width 130 height 17
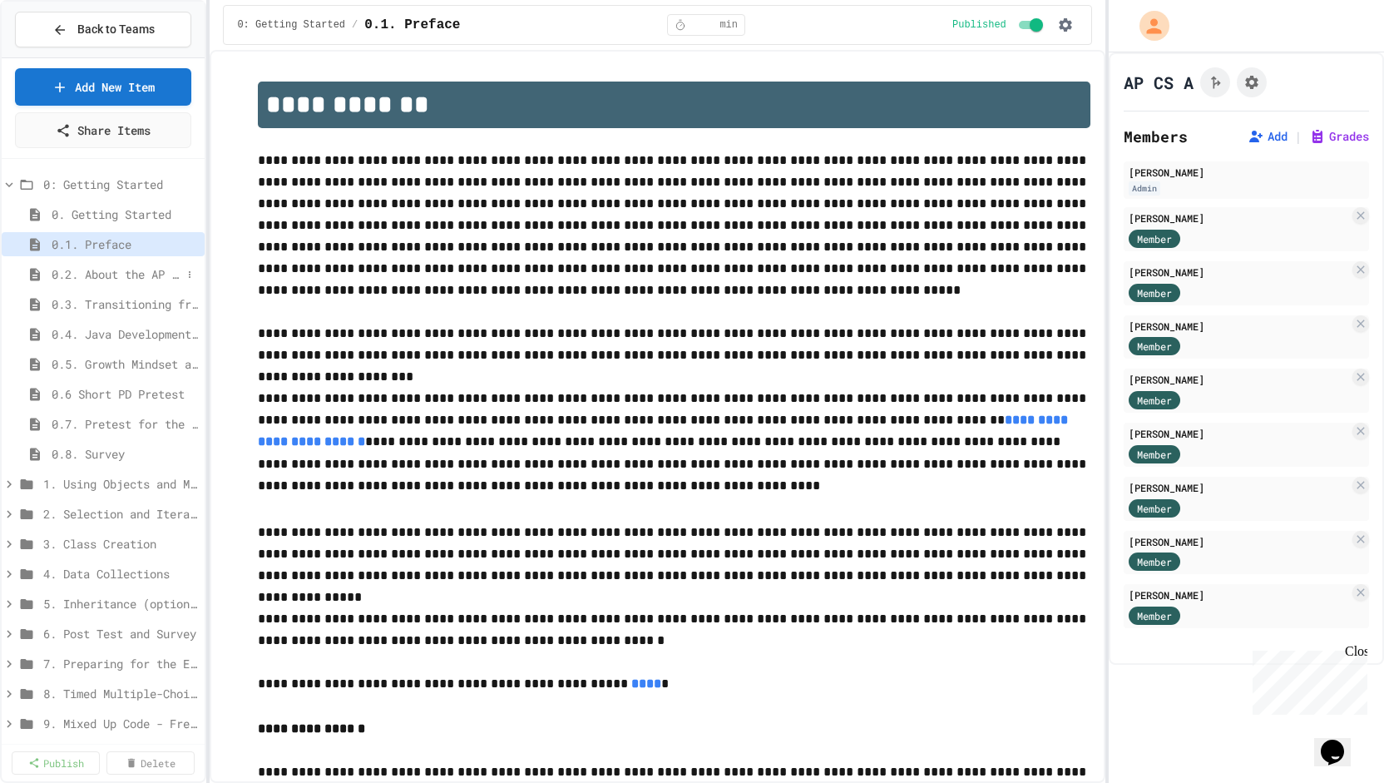
click at [82, 272] on span "0.2. About the AP CSA Exam" at bounding box center [117, 273] width 130 height 17
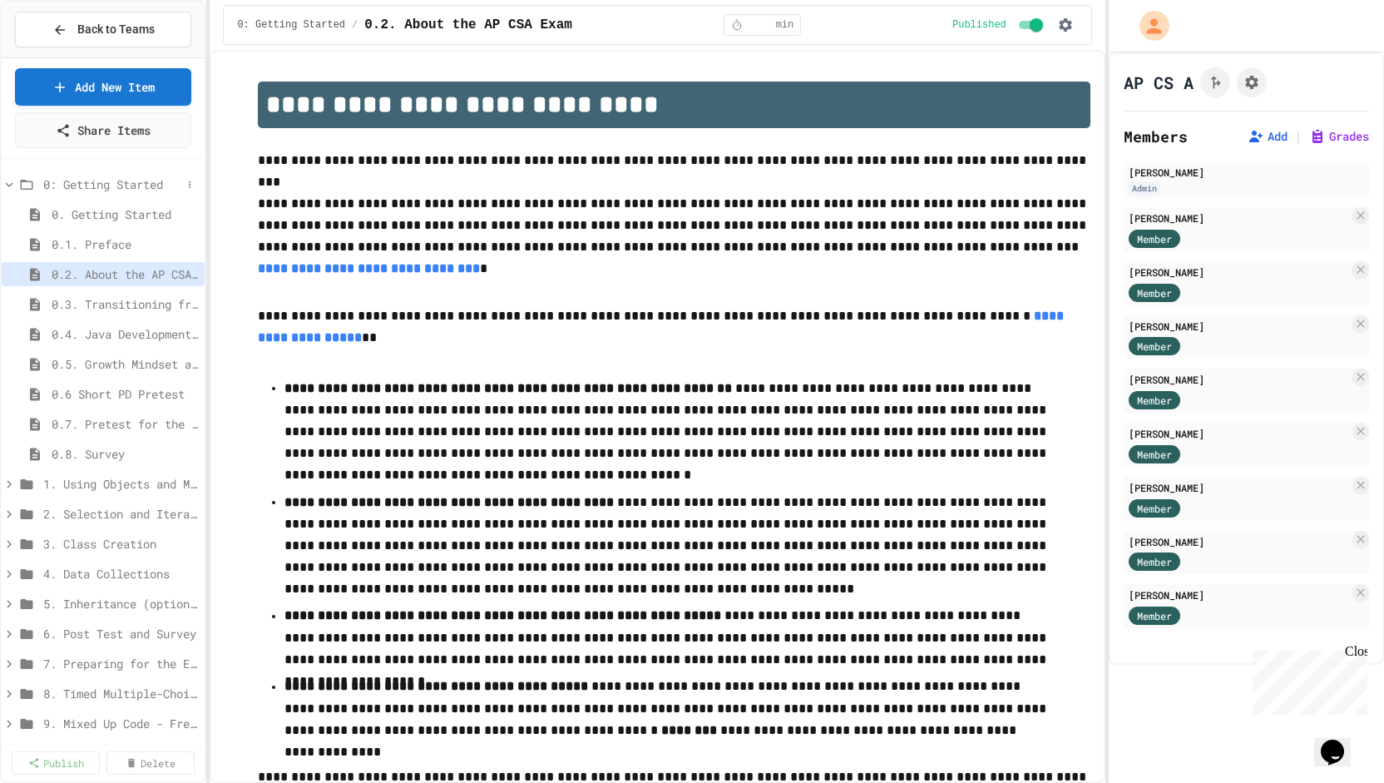
click at [98, 182] on span "0: Getting Started" at bounding box center [112, 183] width 138 height 17
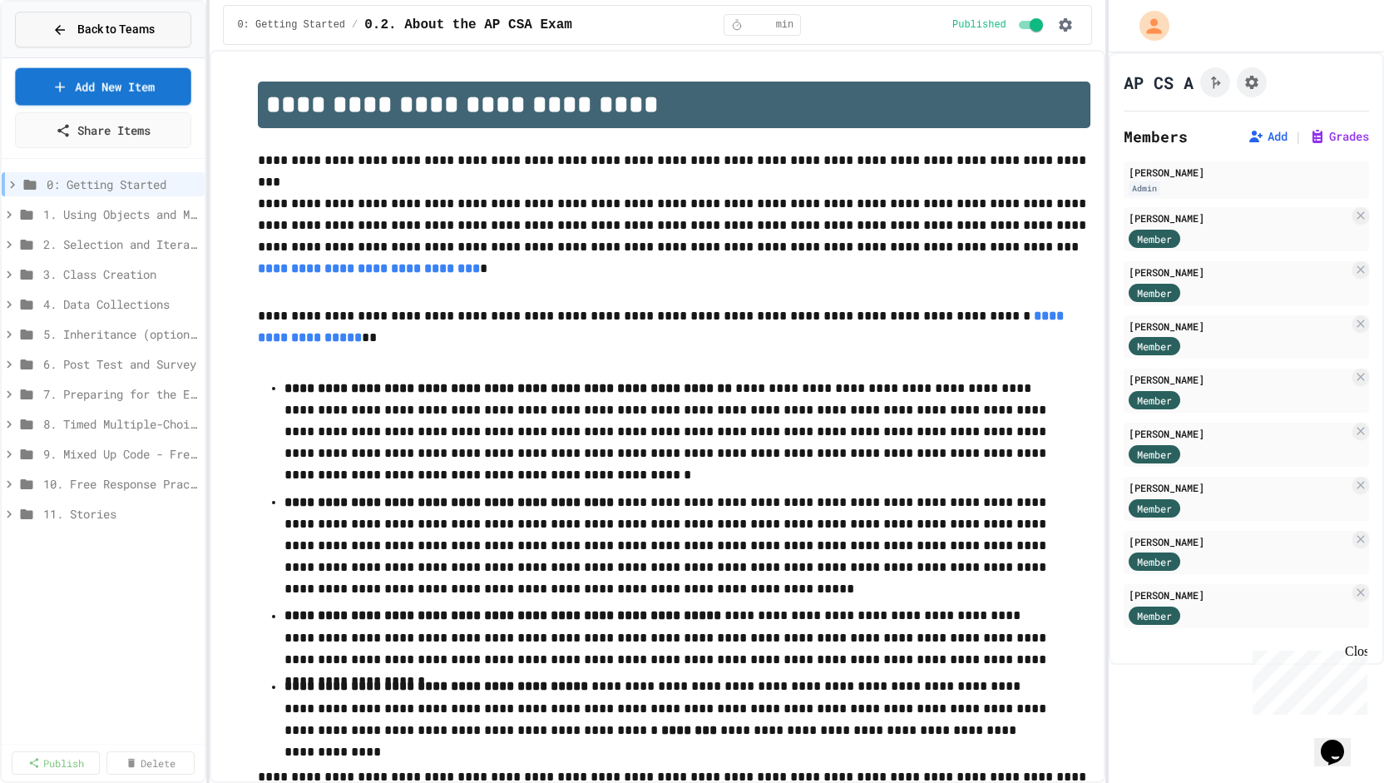
click at [106, 27] on span "Back to Teams" at bounding box center [115, 29] width 77 height 17
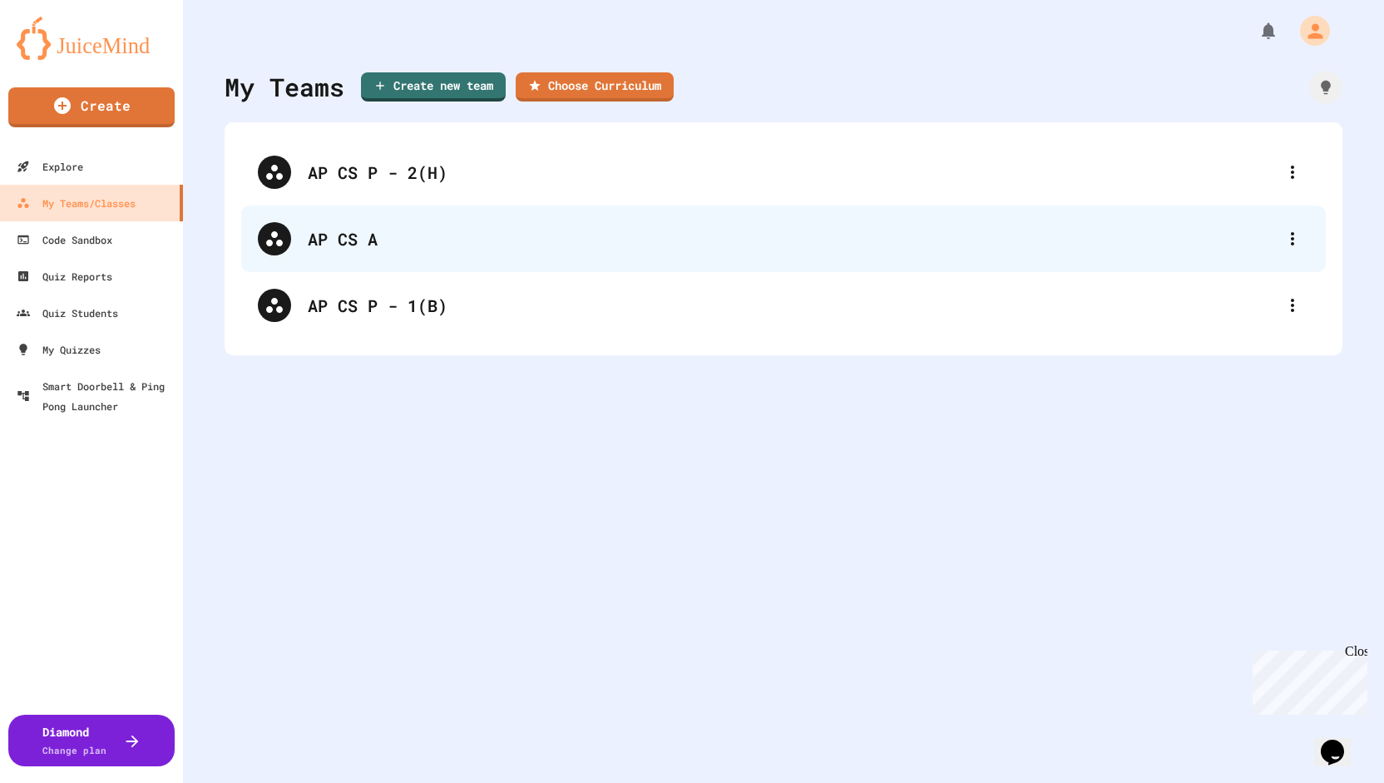
click at [336, 240] on div "AP CS A" at bounding box center [792, 238] width 968 height 25
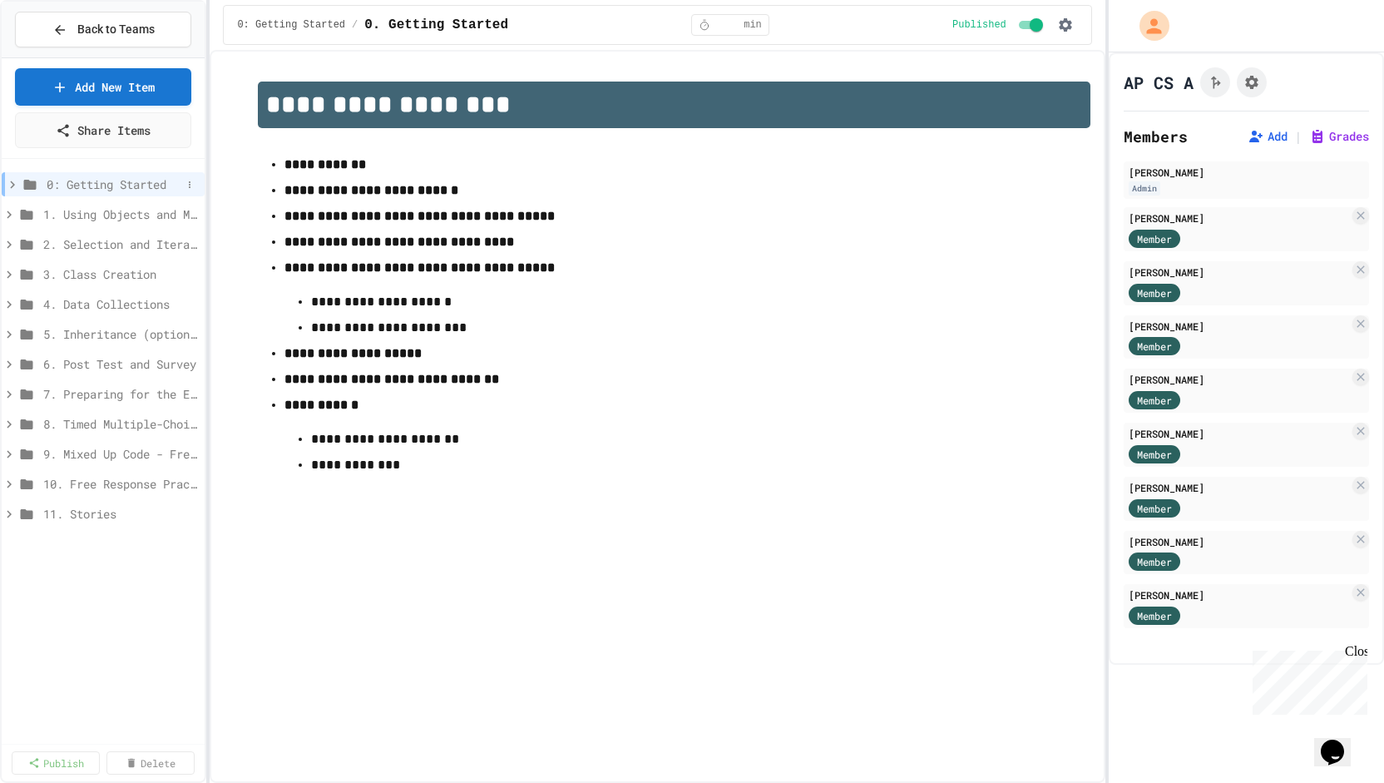
click at [14, 180] on icon at bounding box center [12, 184] width 15 height 15
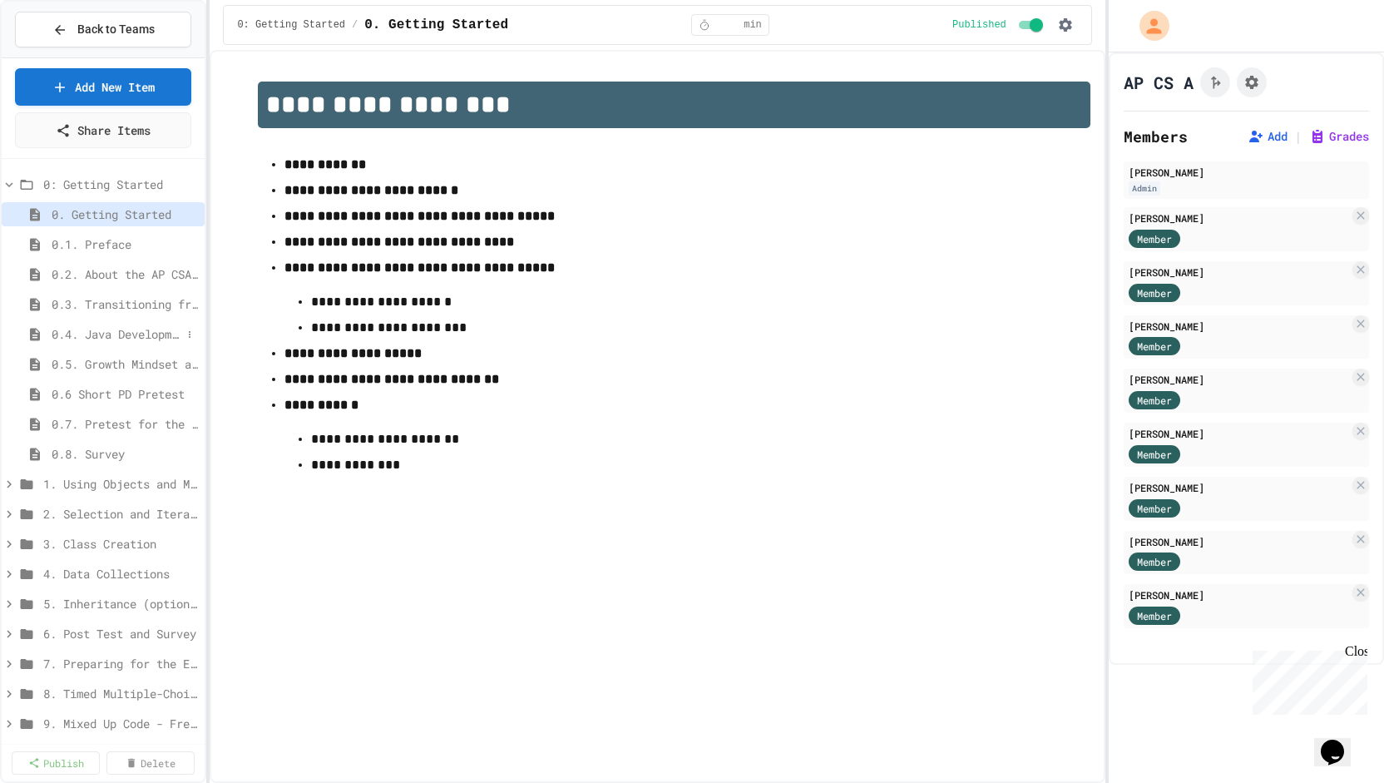
click at [121, 332] on span "0.4. Java Development Environments" at bounding box center [117, 333] width 130 height 17
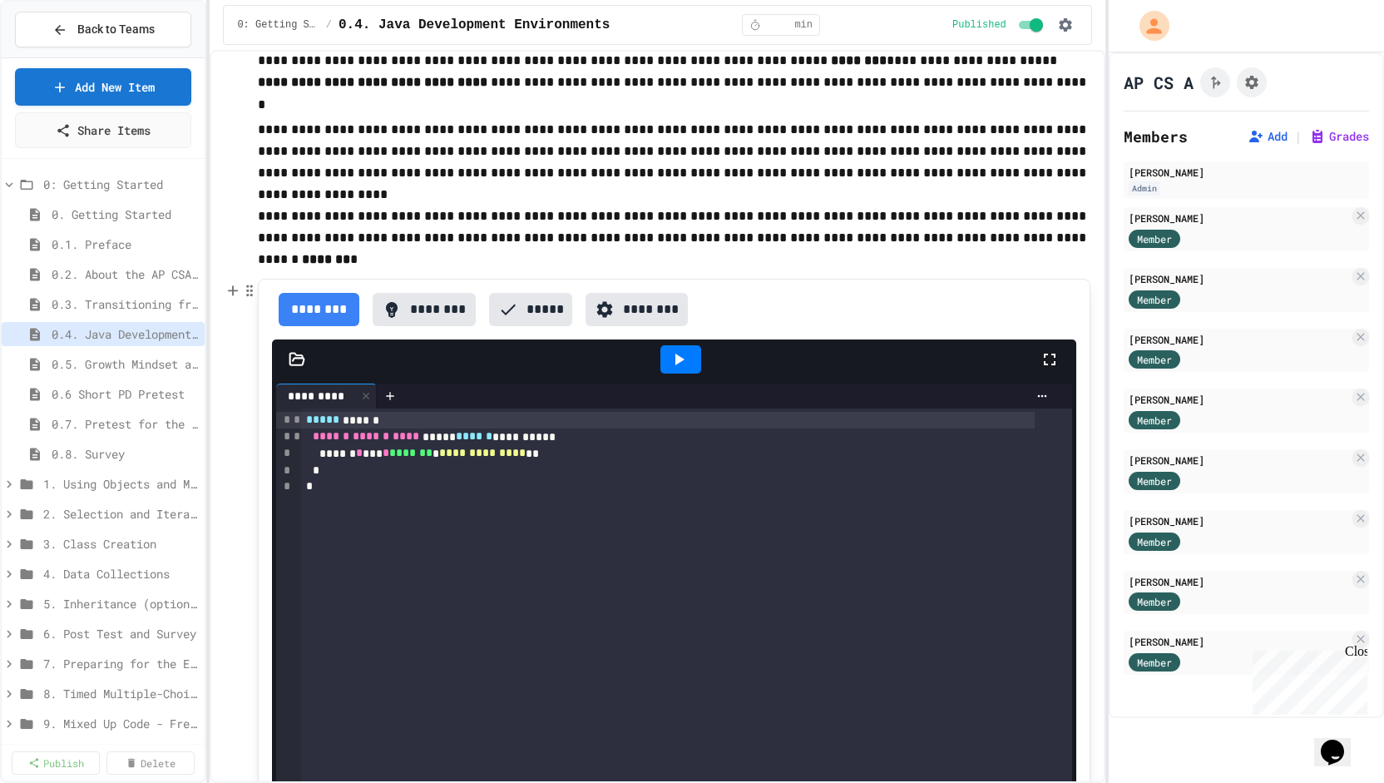
scroll to position [96, 0]
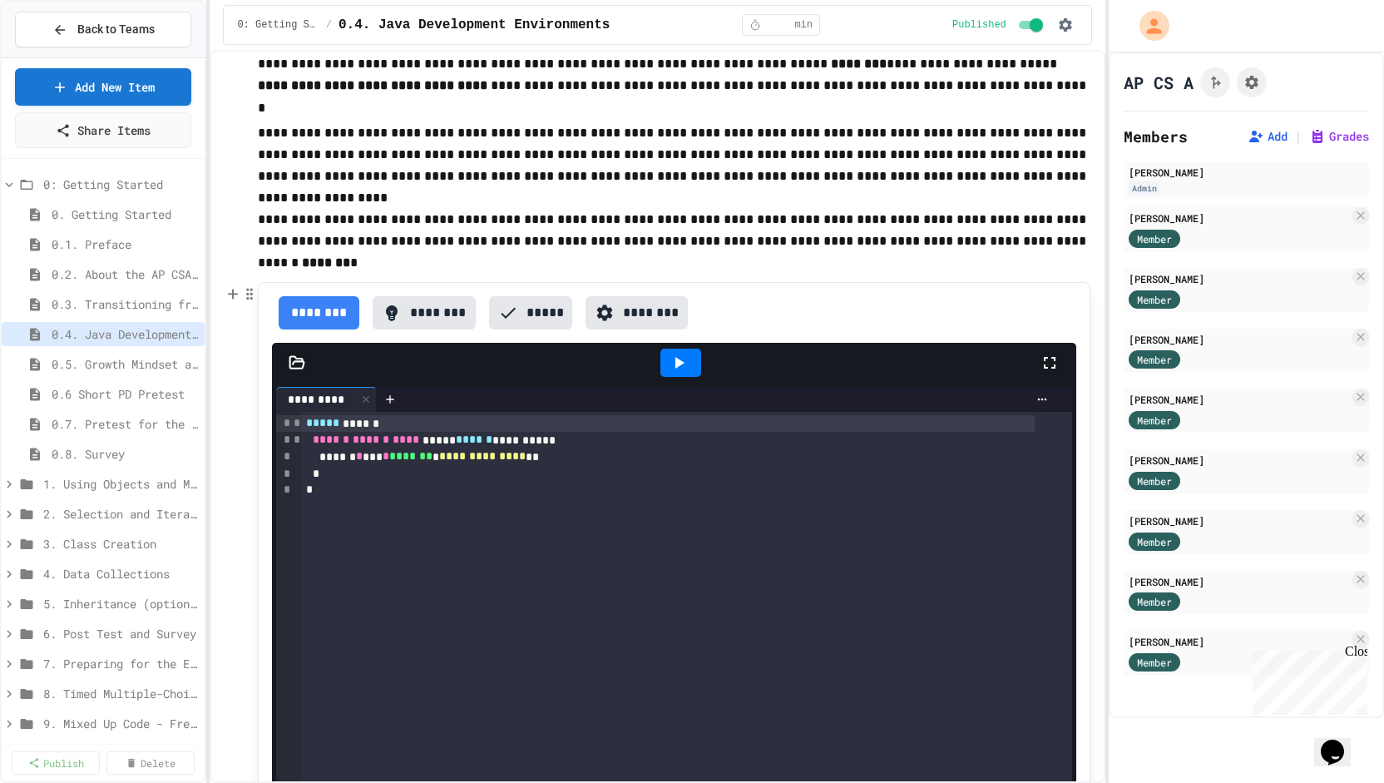
click at [669, 355] on icon at bounding box center [679, 363] width 20 height 20
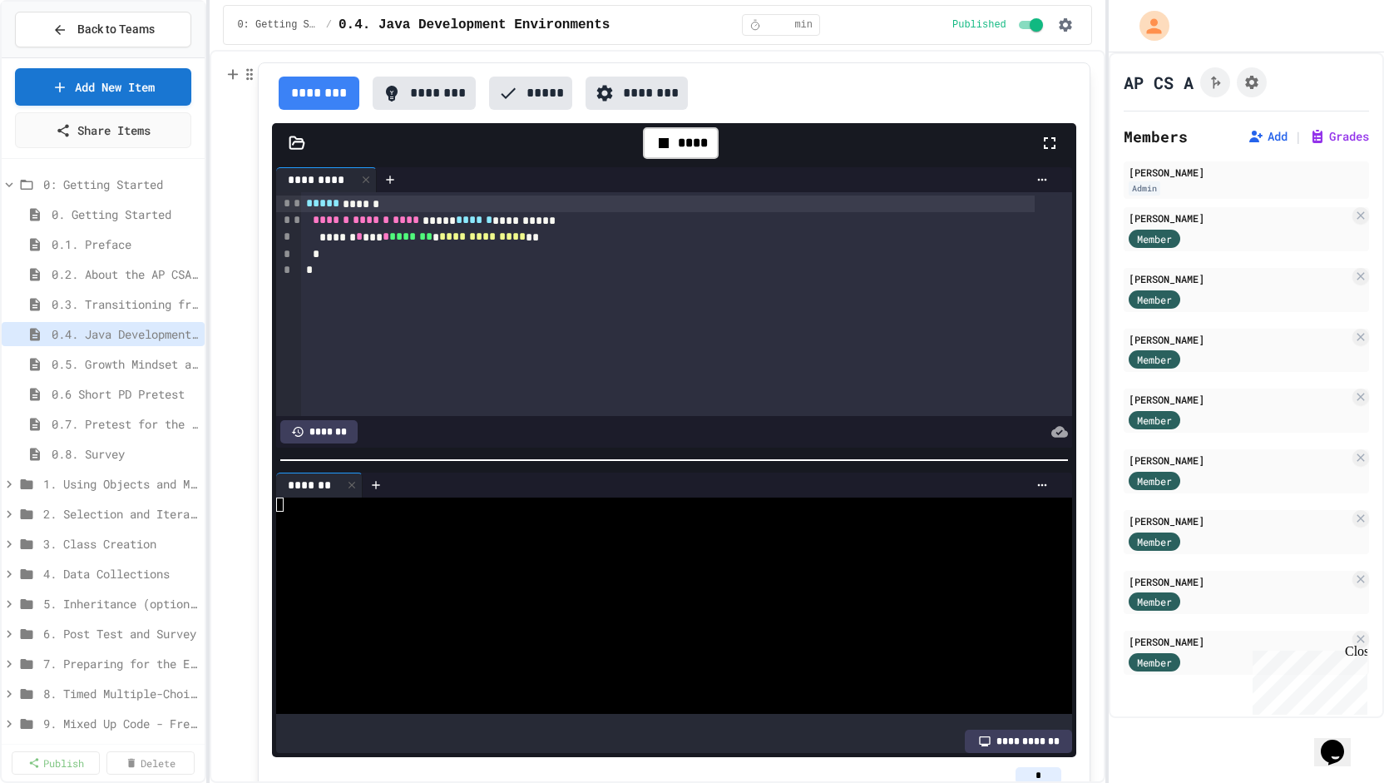
scroll to position [298, 0]
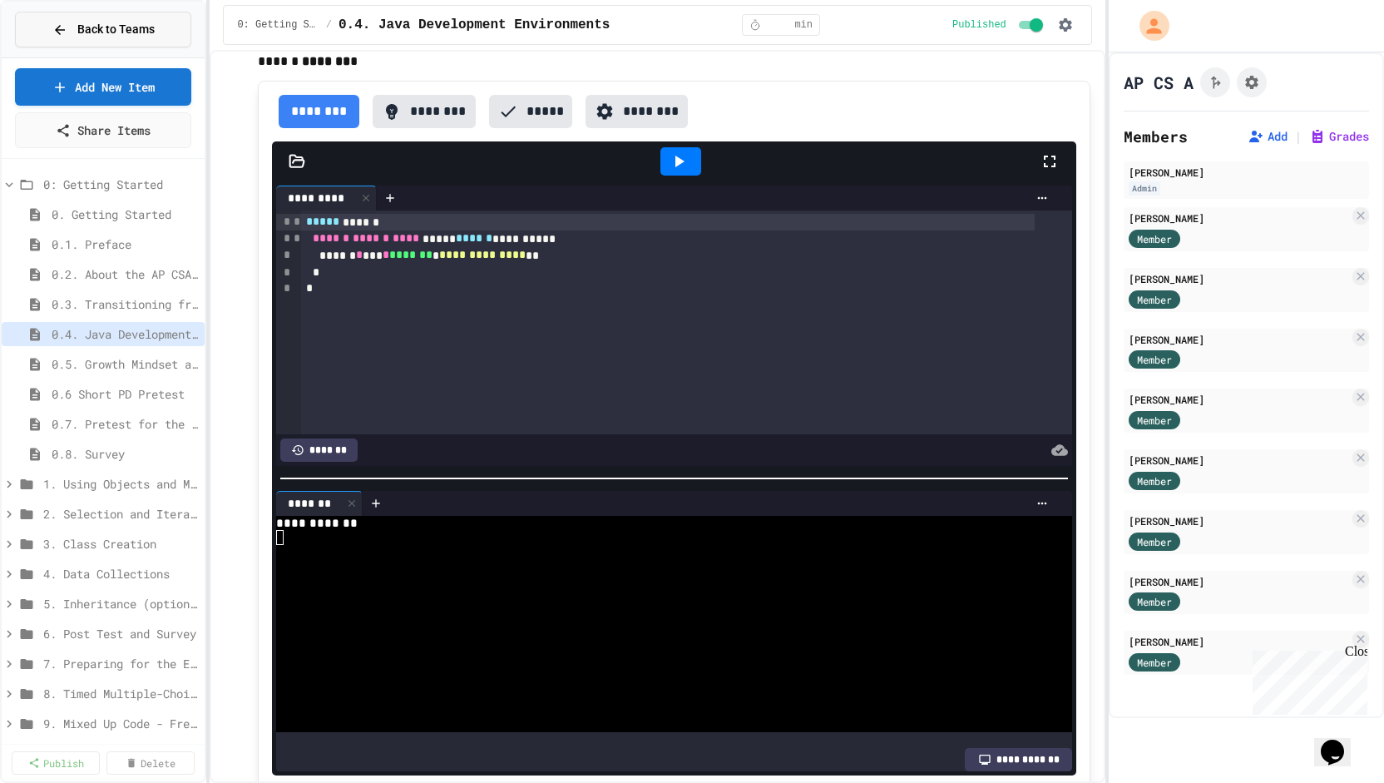
click at [74, 24] on div "Back to Teams" at bounding box center [103, 29] width 102 height 17
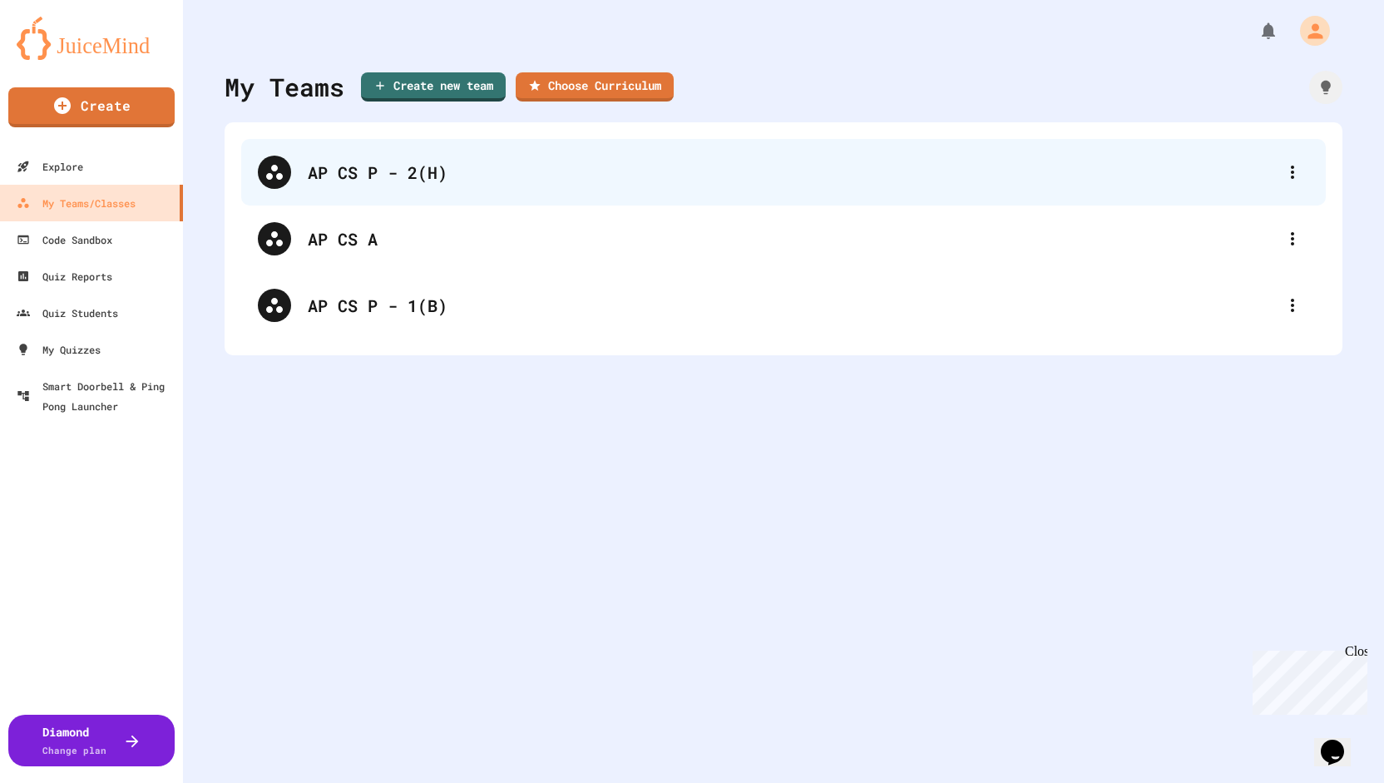
click at [379, 166] on div "AP CS P - 2(H)" at bounding box center [792, 172] width 968 height 25
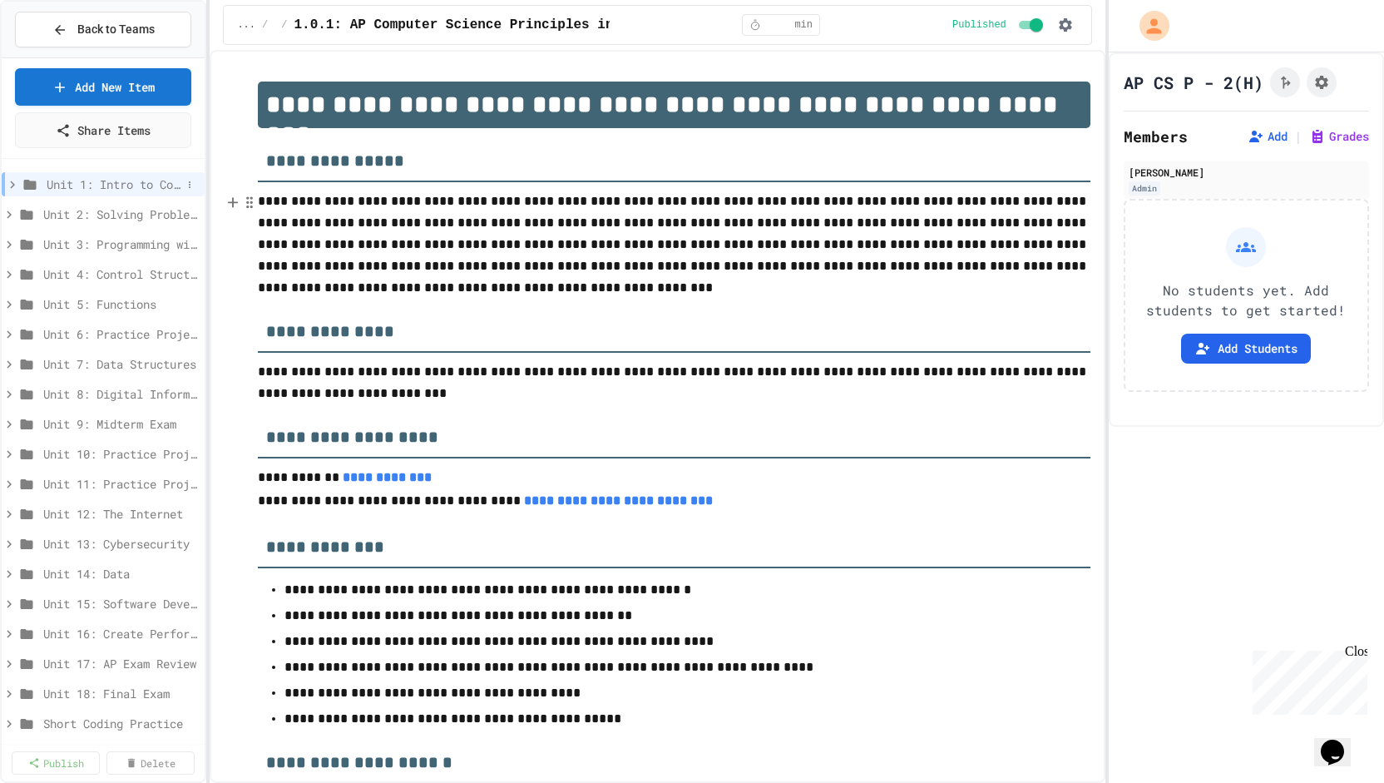
click at [8, 180] on icon at bounding box center [12, 184] width 15 height 15
